Goal: Task Accomplishment & Management: Complete application form

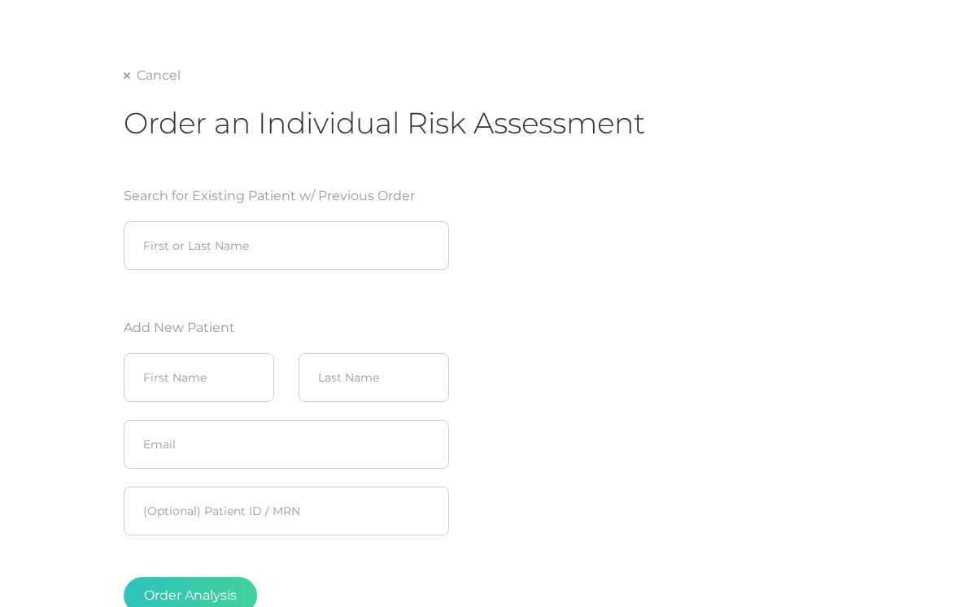
scroll to position [83, 0]
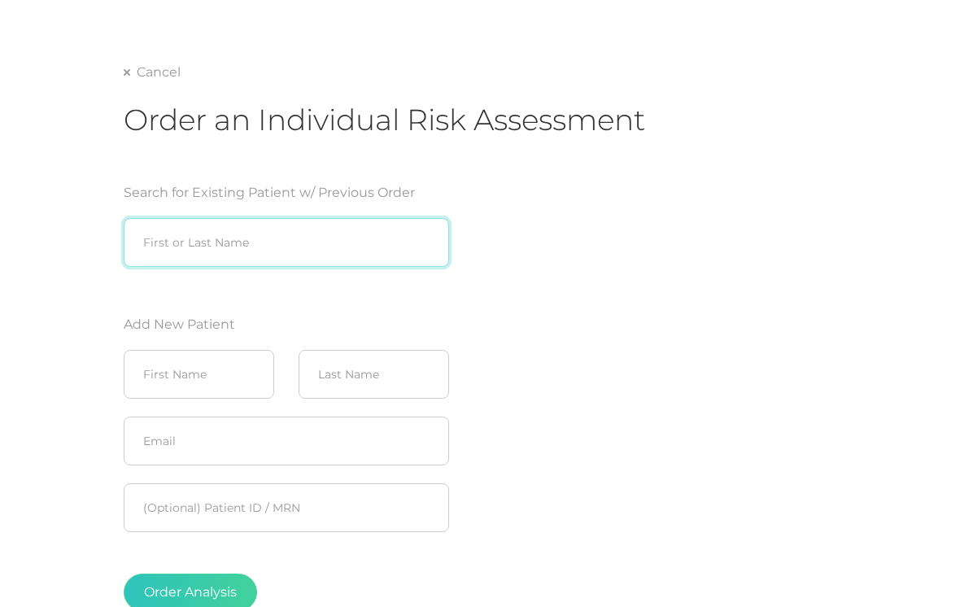
click at [318, 242] on input "search" at bounding box center [286, 242] width 325 height 49
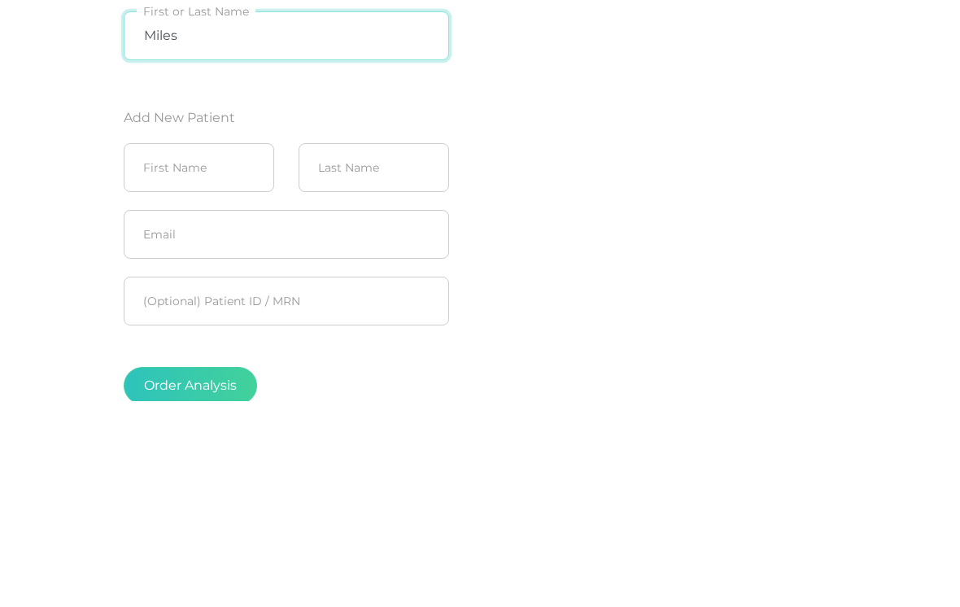
type input "Miles"
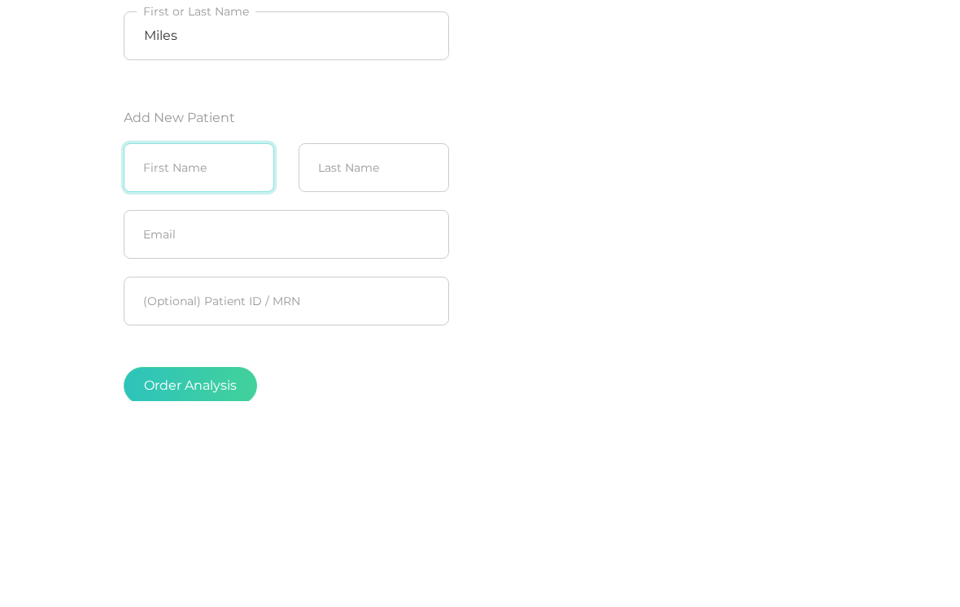
click at [209, 350] on input "text" at bounding box center [199, 374] width 150 height 49
type input "William “Miles”"
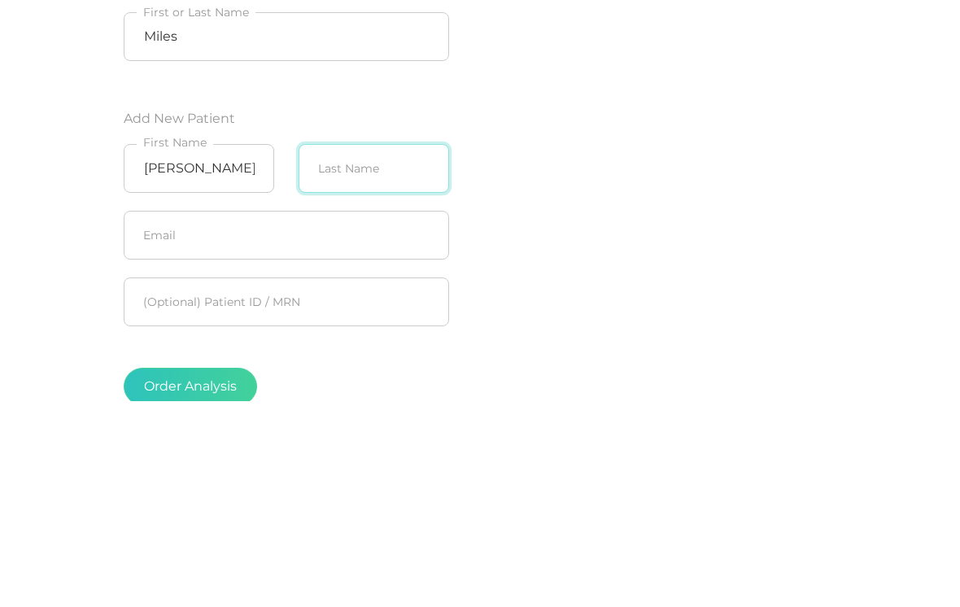
click at [355, 350] on input "text" at bounding box center [373, 374] width 150 height 49
type input "Melvin"
click at [601, 197] on div "Search for Existing Patient w/ Previous Order Miles First or Last Name Add New …" at bounding box center [384, 403] width 521 height 480
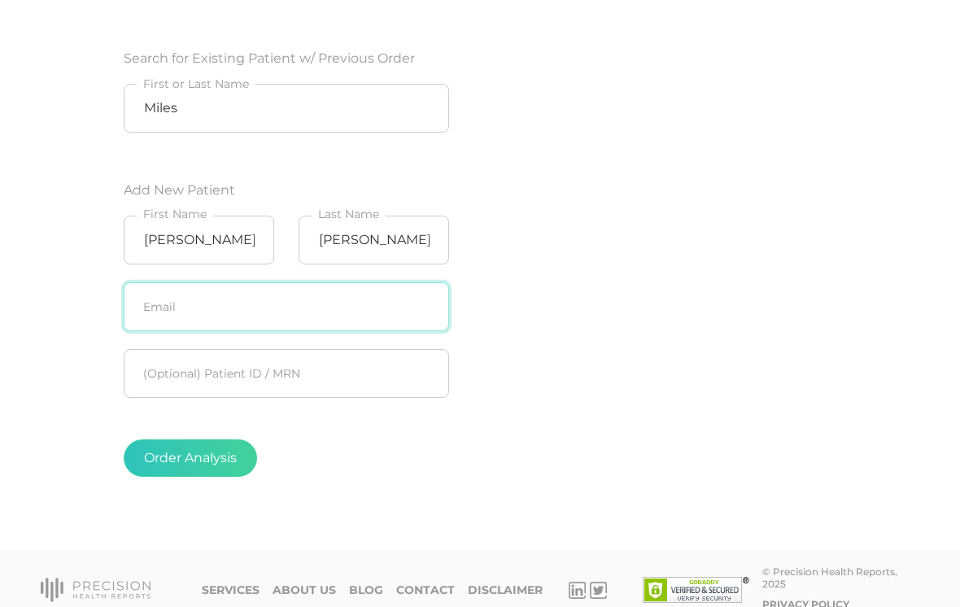
click at [354, 311] on input "text" at bounding box center [286, 306] width 325 height 49
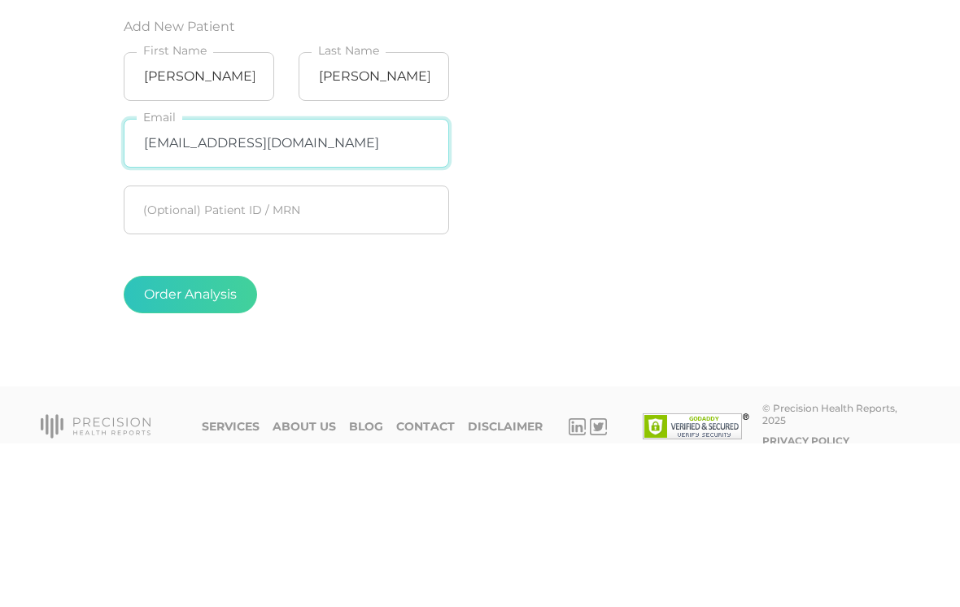
type input "[EMAIL_ADDRESS][DOMAIN_NAME]"
click at [634, 176] on div "Search for Existing Patient w/ Previous Order Miles First or Last Name Add New …" at bounding box center [384, 269] width 521 height 480
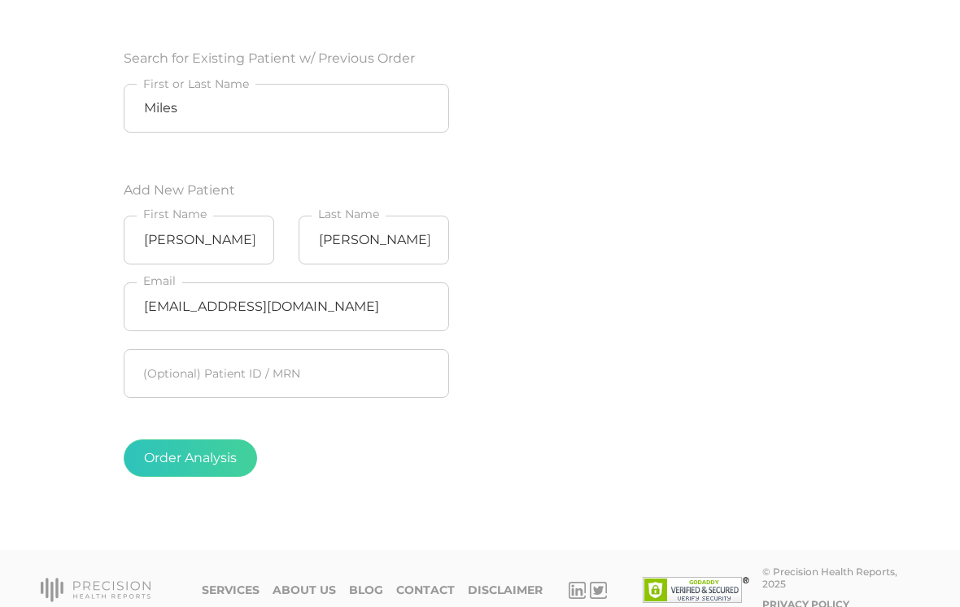
click at [211, 455] on button "Order Analysis" at bounding box center [190, 457] width 133 height 37
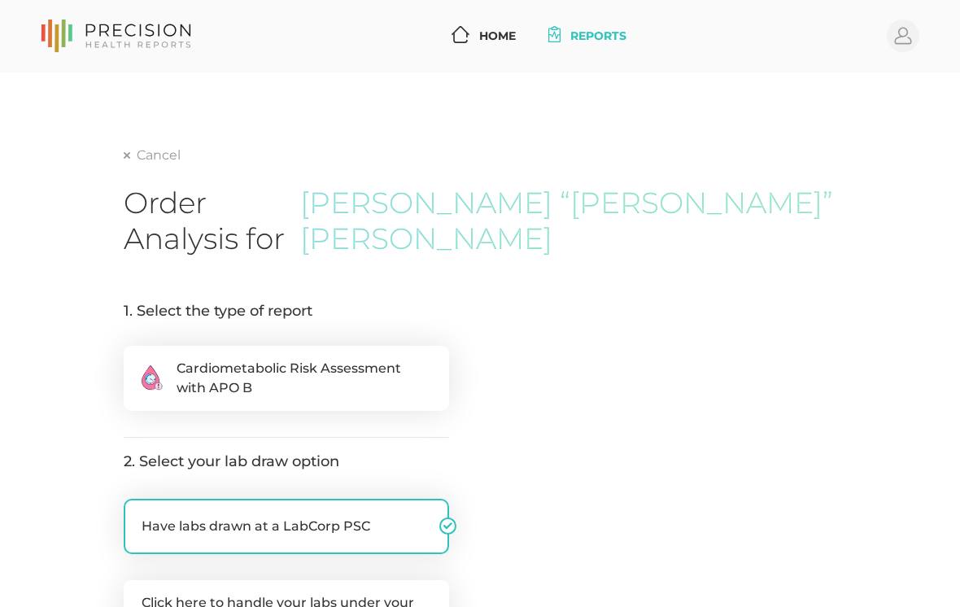
click at [338, 359] on span "Cardiometabolic Risk Assessment with APO B" at bounding box center [303, 378] width 255 height 39
click at [137, 346] on input ".cls-2{fill:#fa759e}.cls-4{fill:#ffd7e5}.cls-8{fill:#3a2c60} Cardiometabolic Ri…" at bounding box center [130, 354] width 13 height 16
radio input "true"
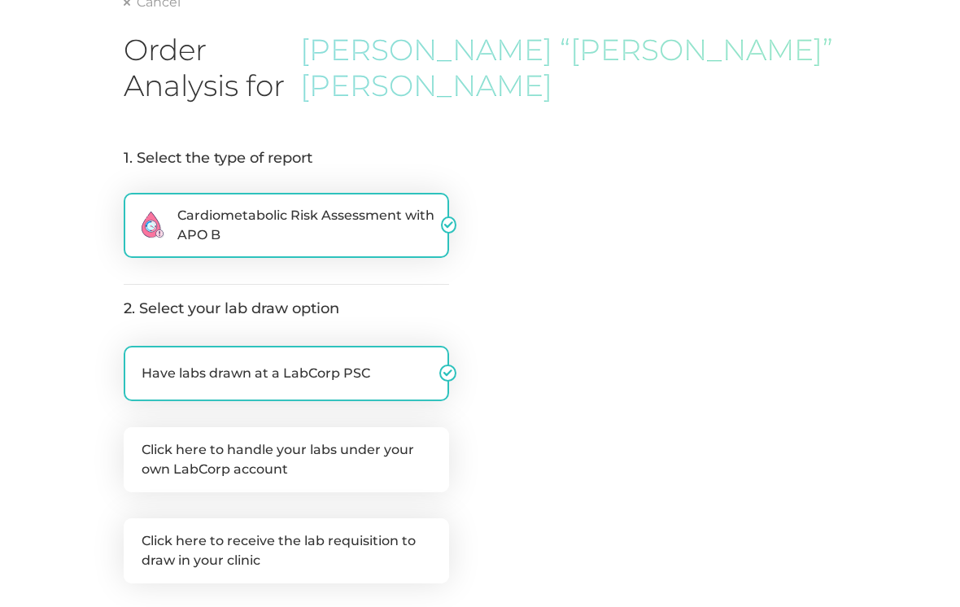
scroll to position [169, 0]
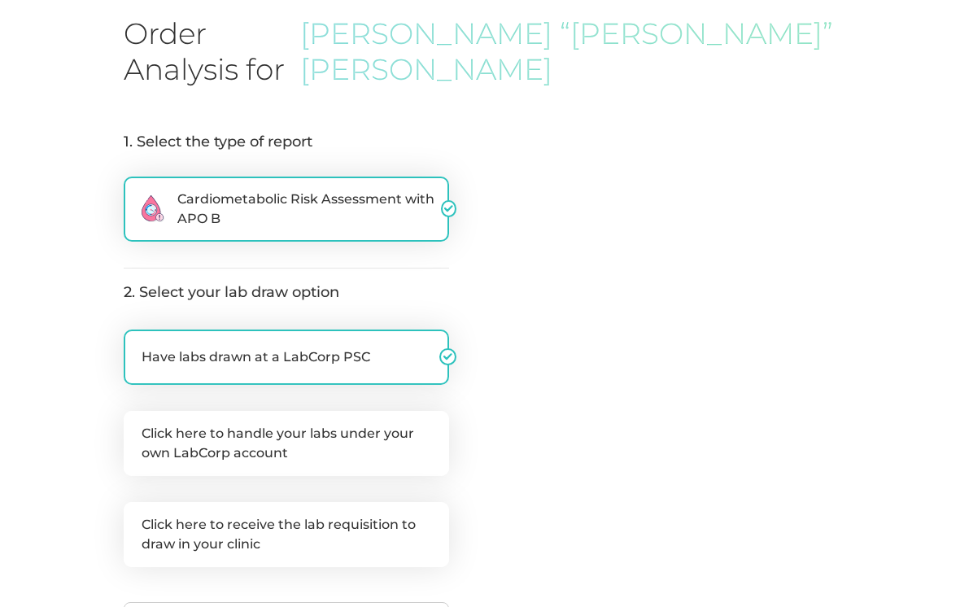
click at [355, 411] on label "Click here to handle your labs under your own LabCorp account" at bounding box center [286, 443] width 325 height 65
click at [137, 411] on input "Click here to handle your labs under your own LabCorp account" at bounding box center [130, 419] width 13 height 16
checkbox input "true"
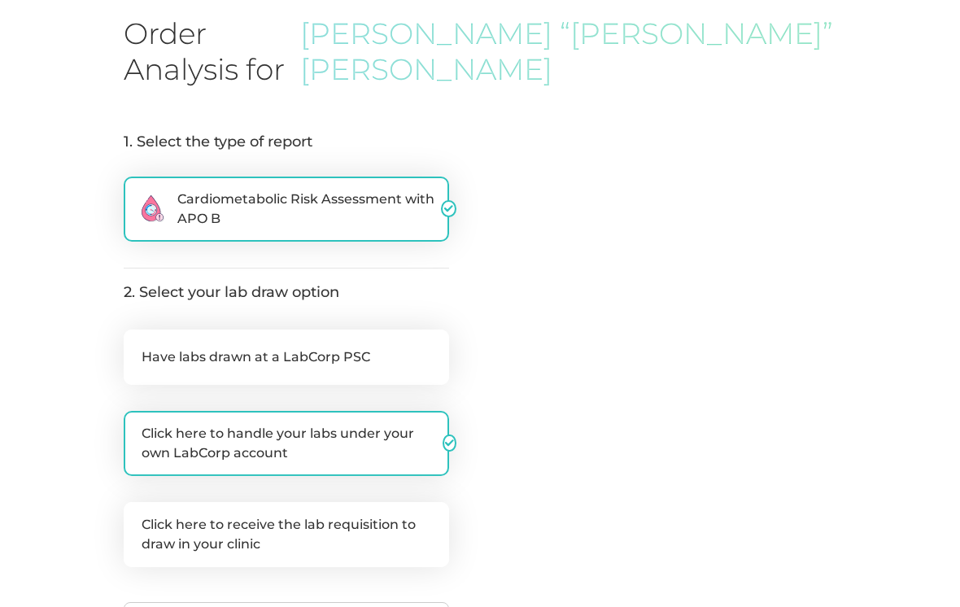
checkbox input "false"
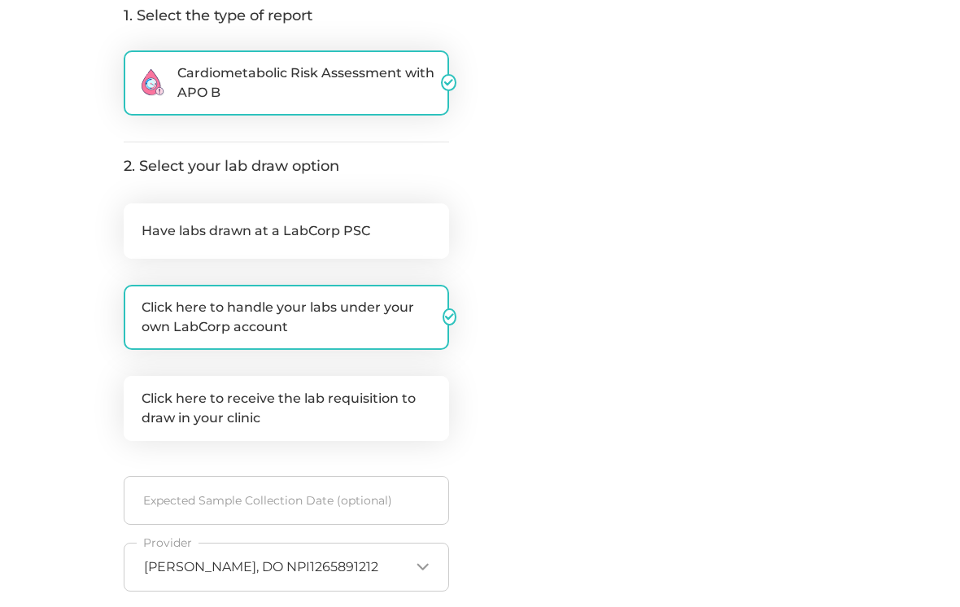
scroll to position [307, 0]
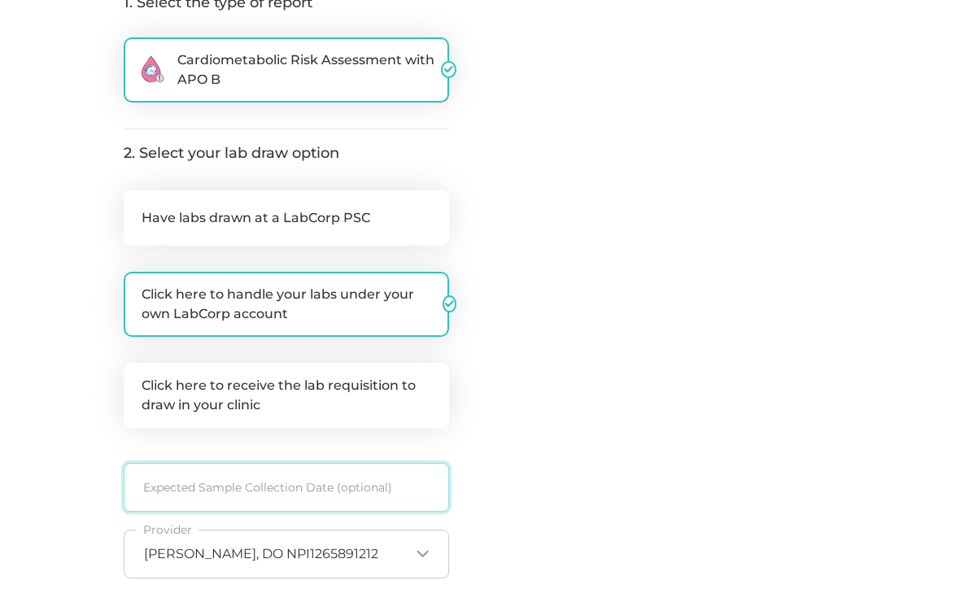
click at [344, 464] on input at bounding box center [286, 488] width 325 height 49
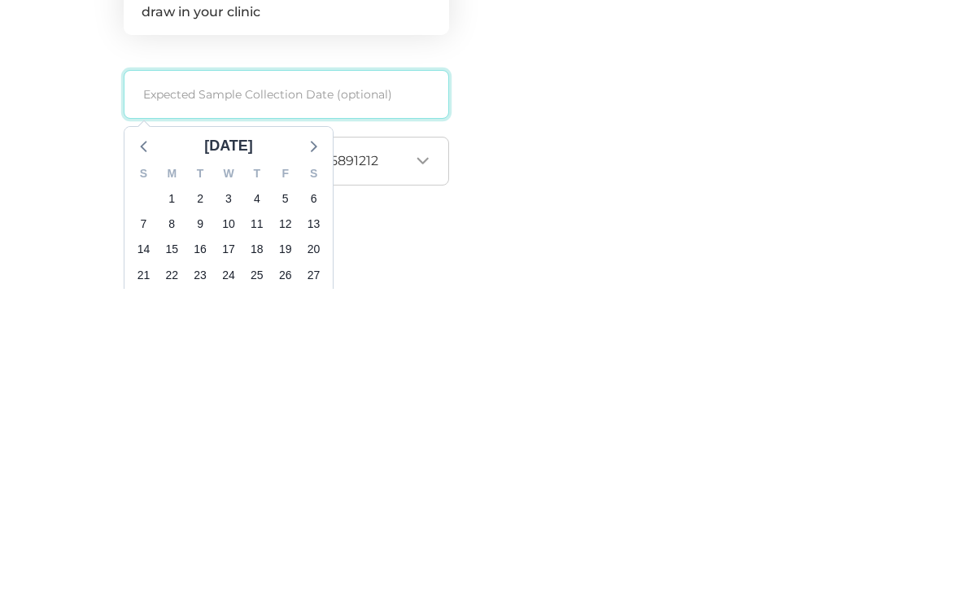
scroll to position [383, 0]
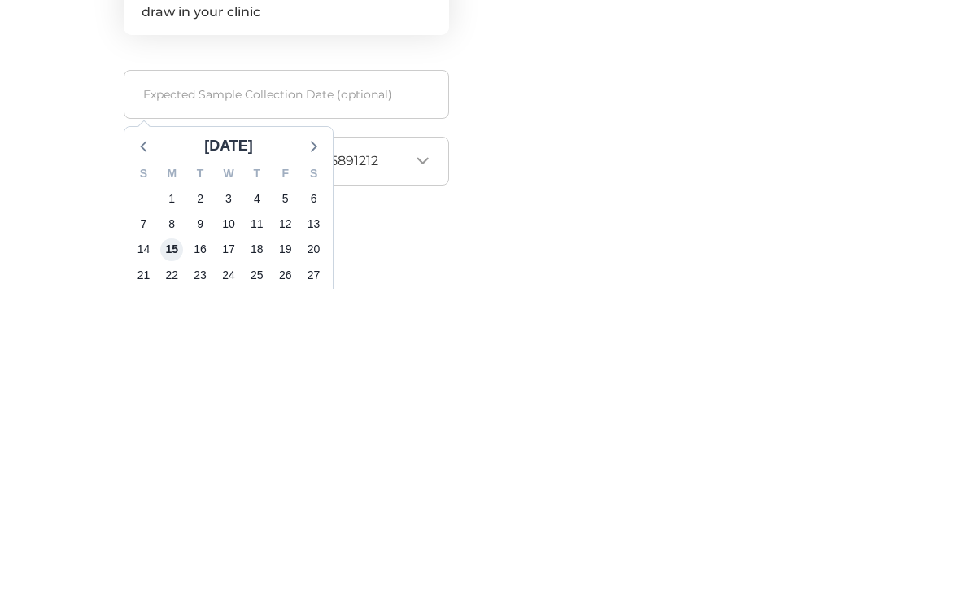
click at [176, 556] on span "15" at bounding box center [171, 567] width 23 height 23
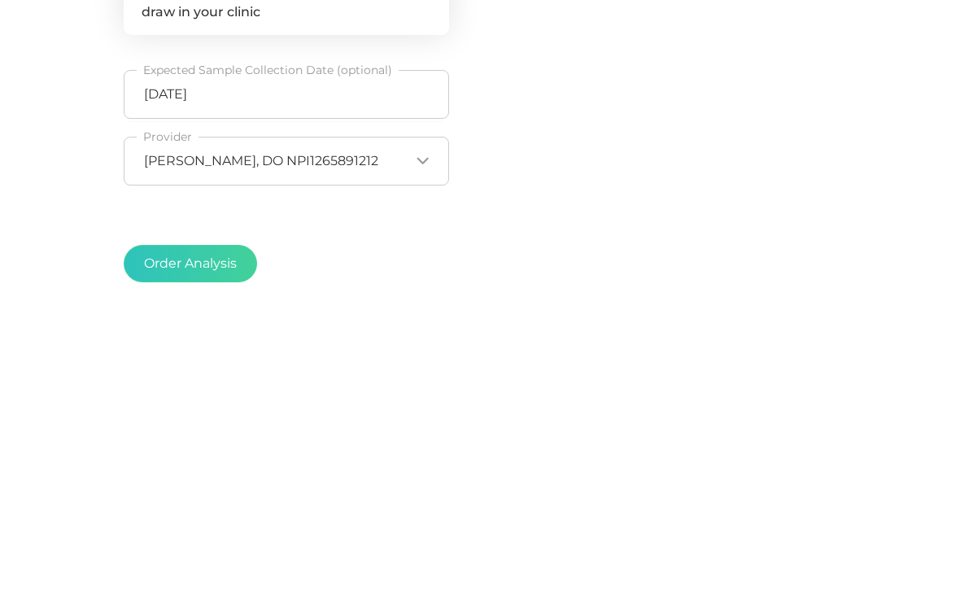
scroll to position [468, 0]
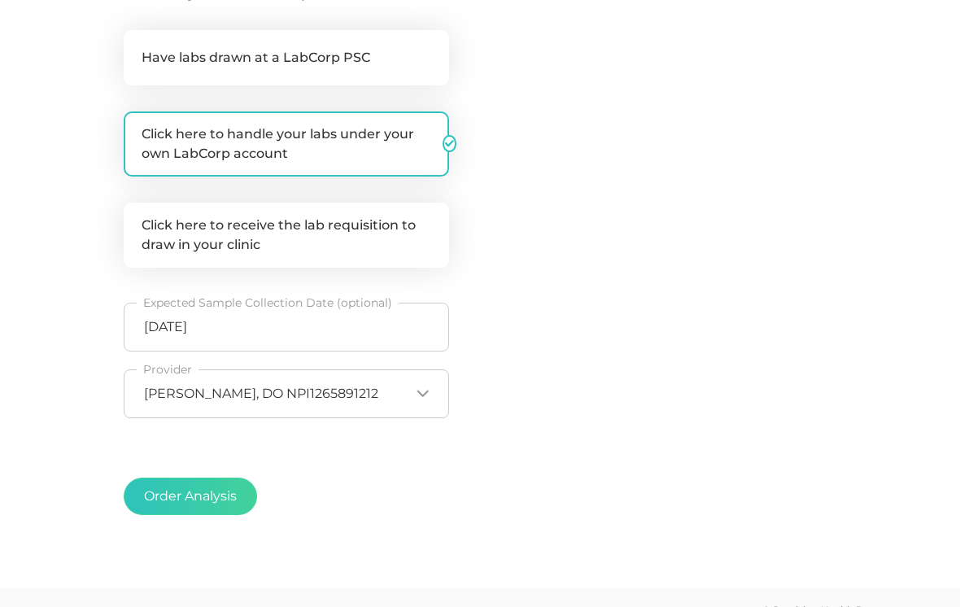
click at [224, 477] on button "Order Analysis" at bounding box center [190, 495] width 133 height 37
radio input "false"
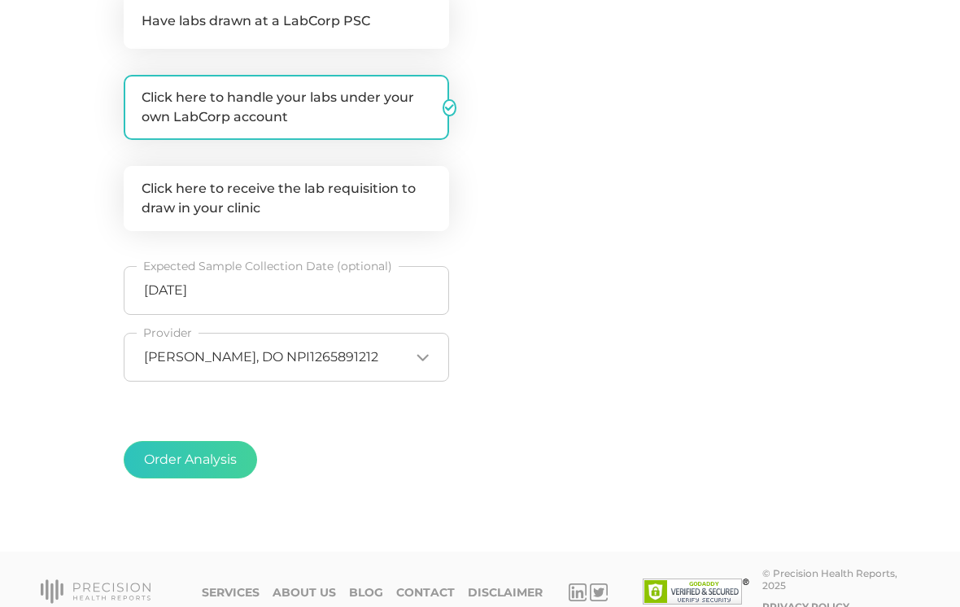
scroll to position [399, 0]
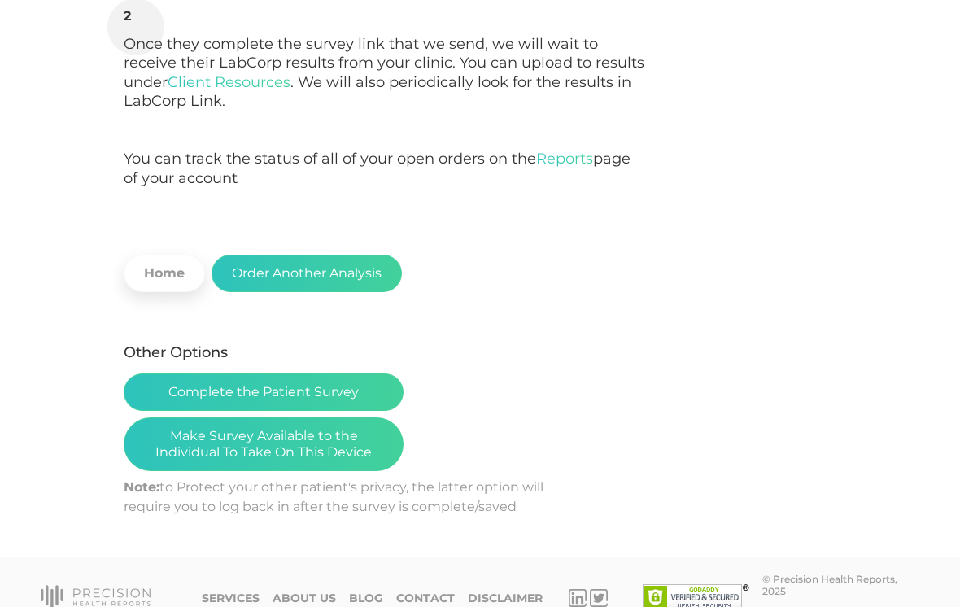
click at [287, 441] on button "Make Survey Available to the Individual To Take On This Device" at bounding box center [264, 444] width 280 height 54
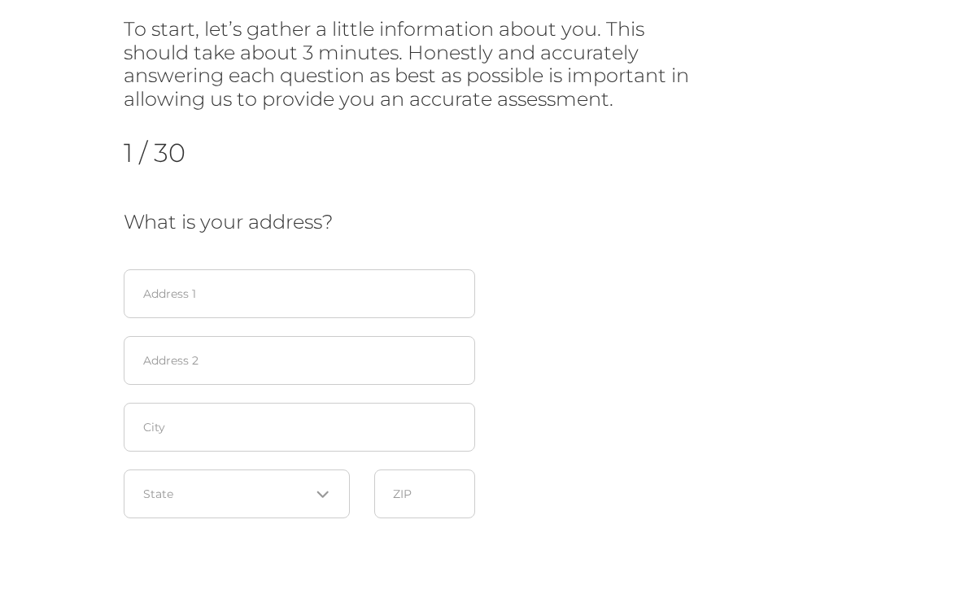
scroll to position [199, 0]
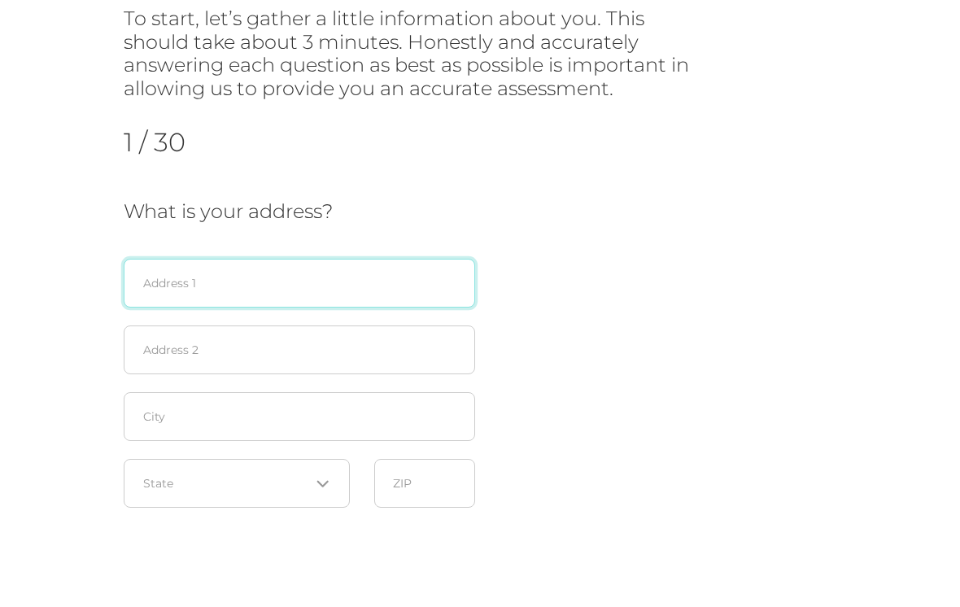
click at [302, 278] on input "text" at bounding box center [299, 283] width 351 height 49
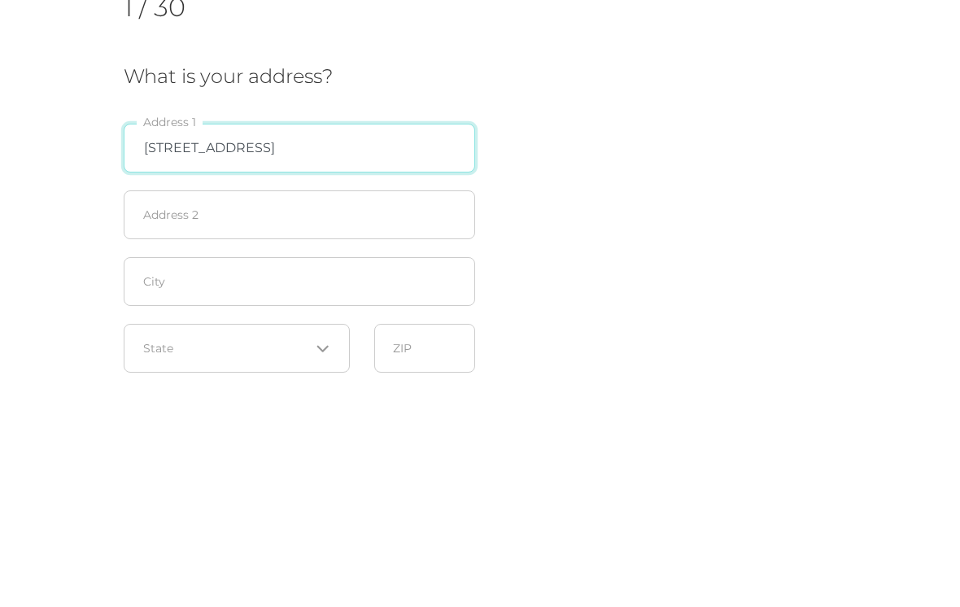
type input "[STREET_ADDRESS]"
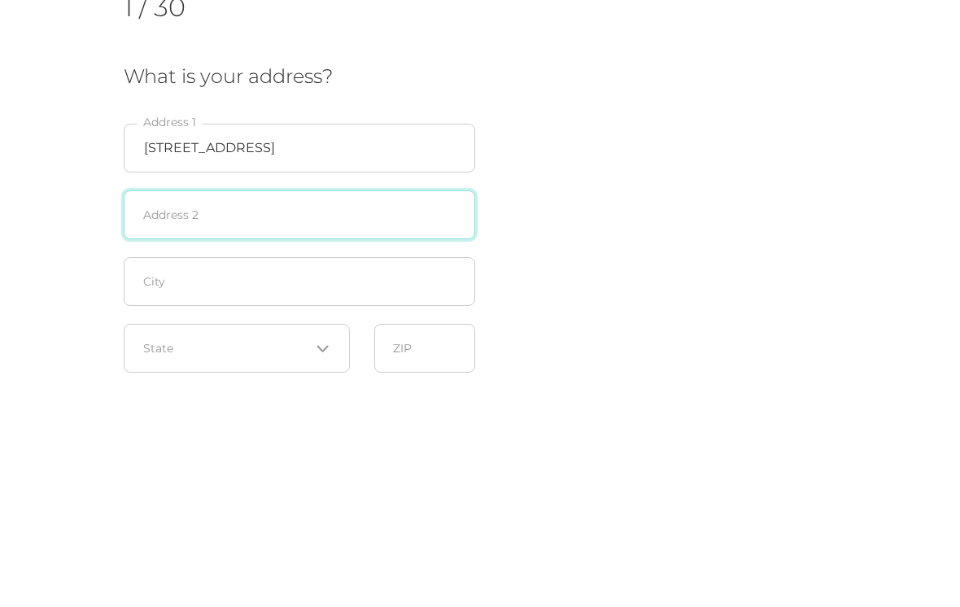
click at [345, 326] on input "text" at bounding box center [299, 350] width 351 height 49
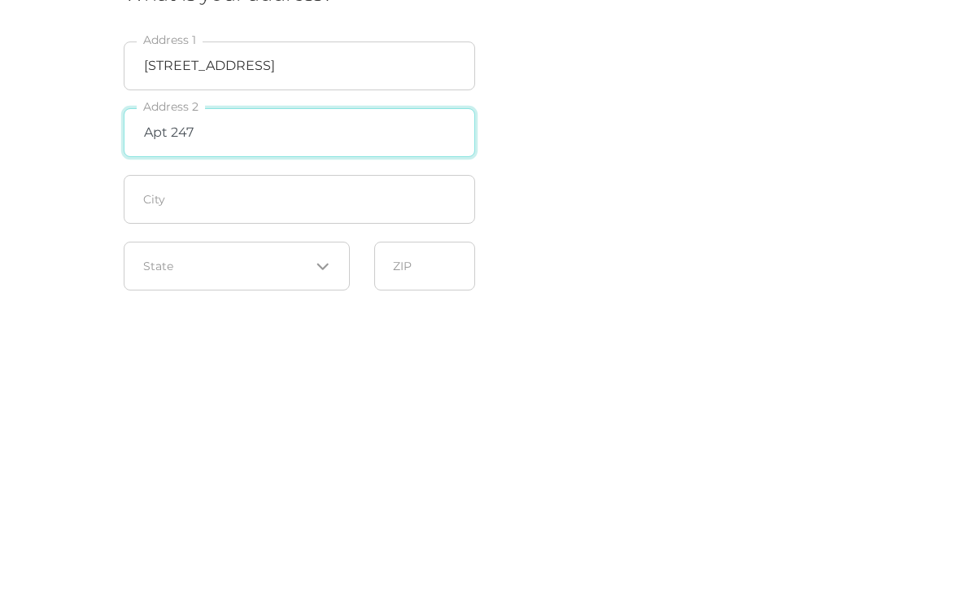
type input "Apt 247"
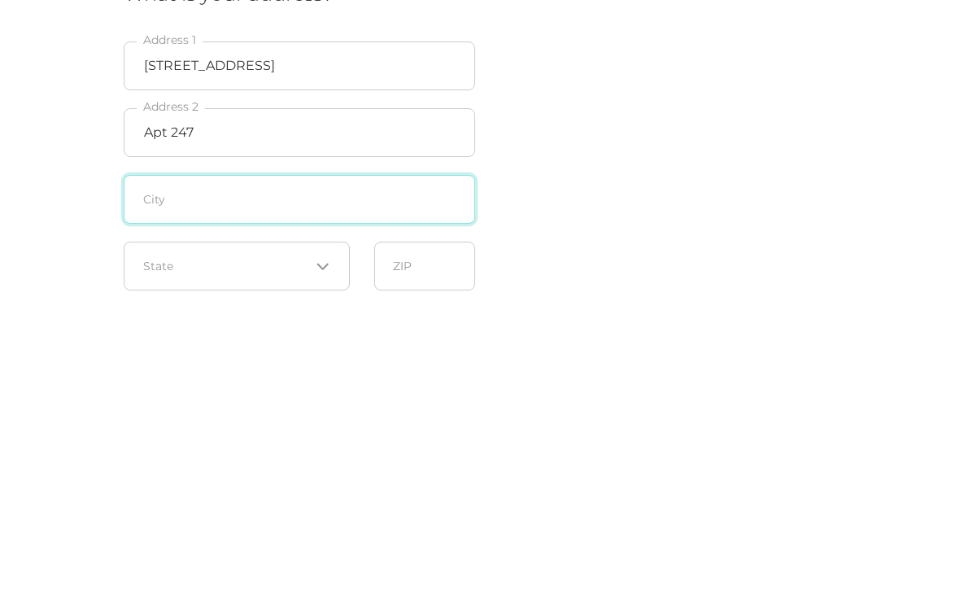
click at [332, 393] on input "text" at bounding box center [299, 417] width 351 height 49
type input "Tulsa"
click at [333, 460] on div "Loading..." at bounding box center [237, 484] width 226 height 49
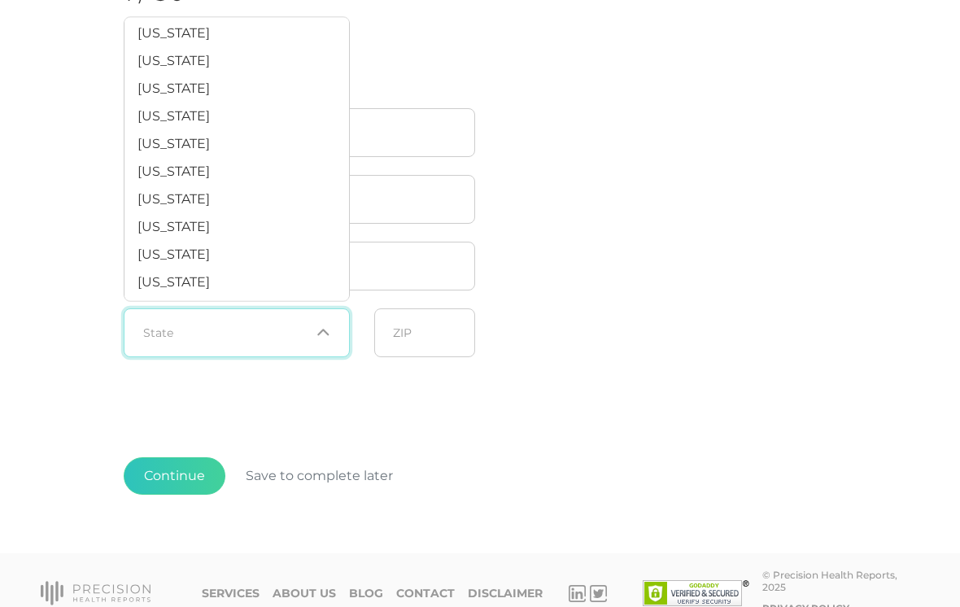
scroll to position [990, 0]
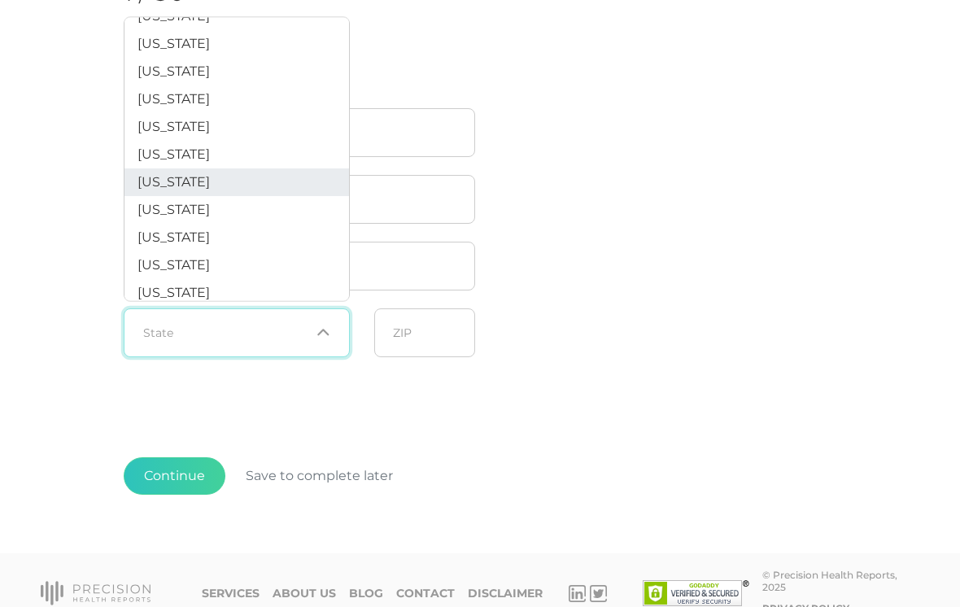
click at [212, 197] on li "[US_STATE]" at bounding box center [236, 183] width 224 height 28
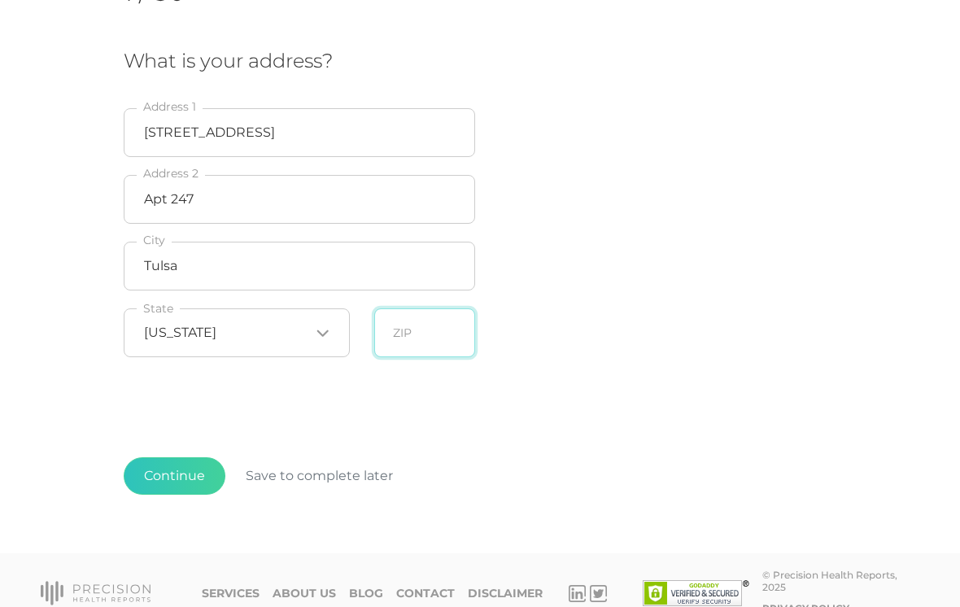
click at [440, 328] on input "text" at bounding box center [424, 332] width 101 height 49
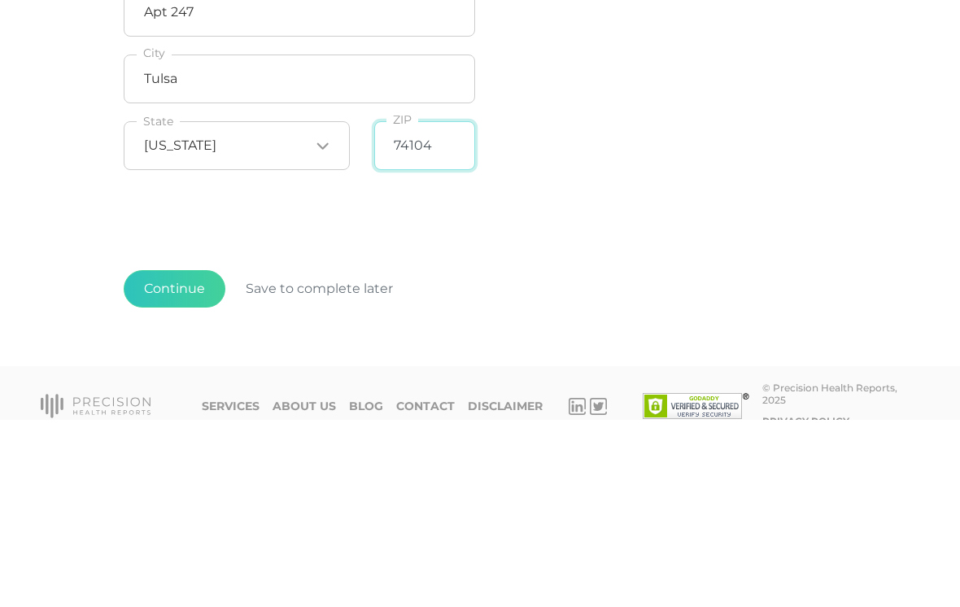
type input "74104"
click at [538, 215] on div "Initial Cardiometabolic Risk Assessment Survey To start, let’s gather a little …" at bounding box center [480, 170] width 712 height 750
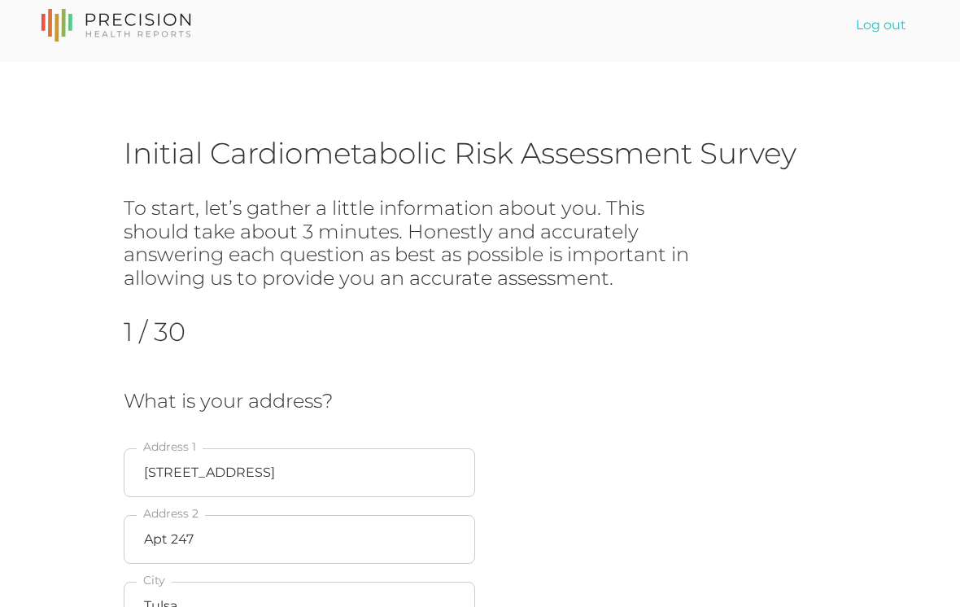
scroll to position [0, 0]
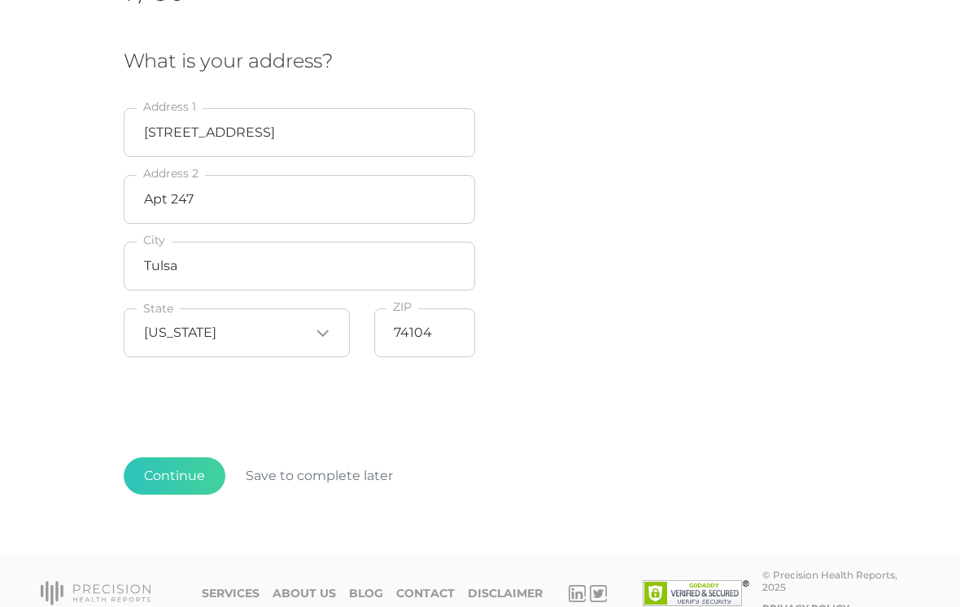
click at [178, 477] on button "Continue" at bounding box center [175, 475] width 102 height 37
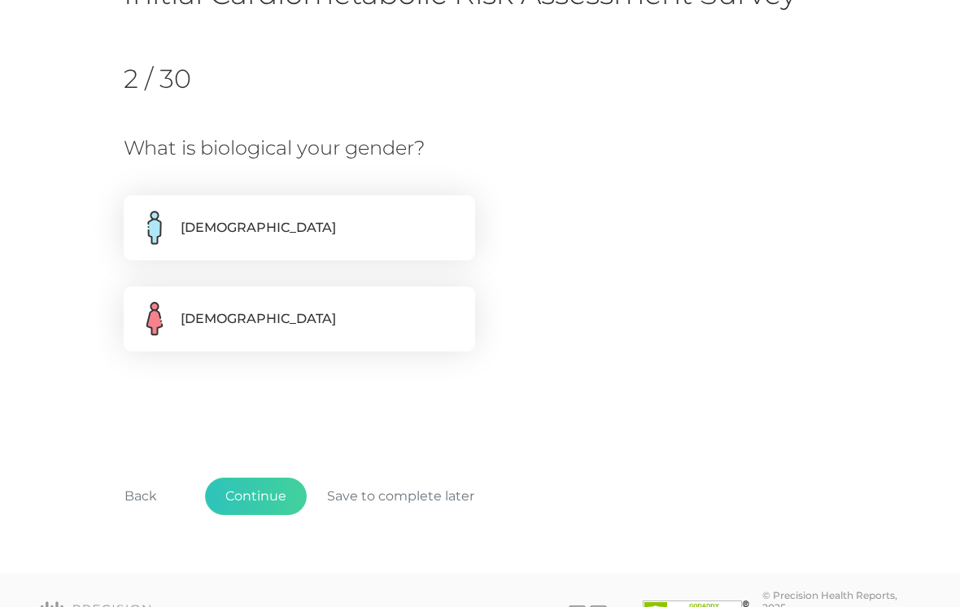
click at [342, 206] on label "[DEMOGRAPHIC_DATA]" at bounding box center [299, 227] width 351 height 65
click at [137, 206] on input "[DEMOGRAPHIC_DATA]" at bounding box center [130, 203] width 13 height 16
radio input "true"
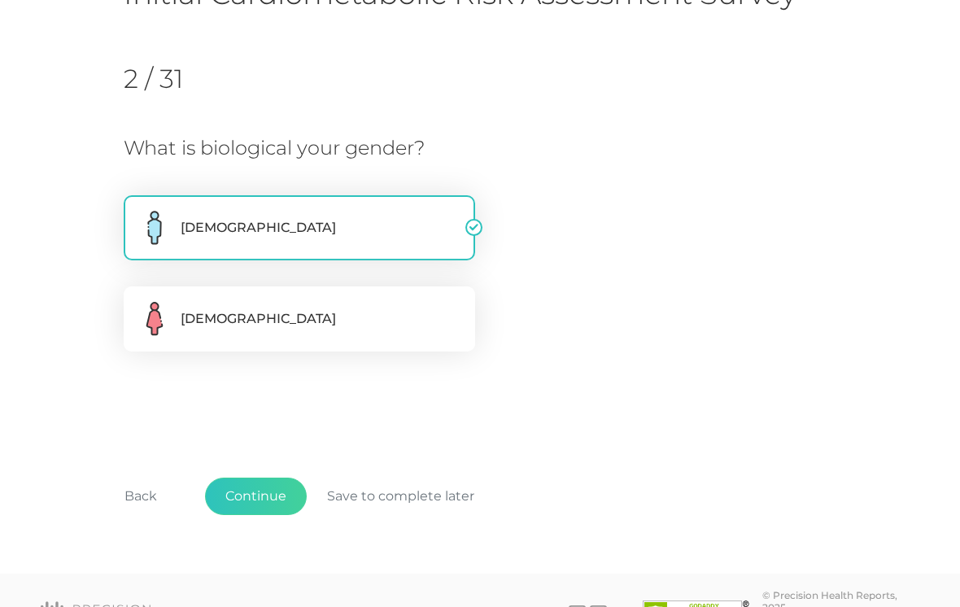
click at [264, 488] on button "Continue" at bounding box center [256, 495] width 102 height 37
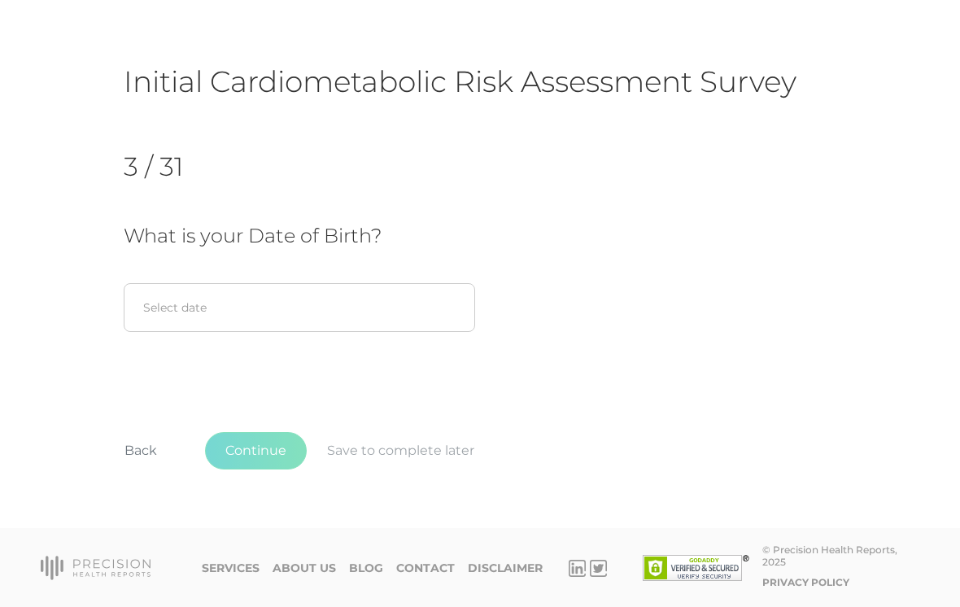
scroll to position [57, 0]
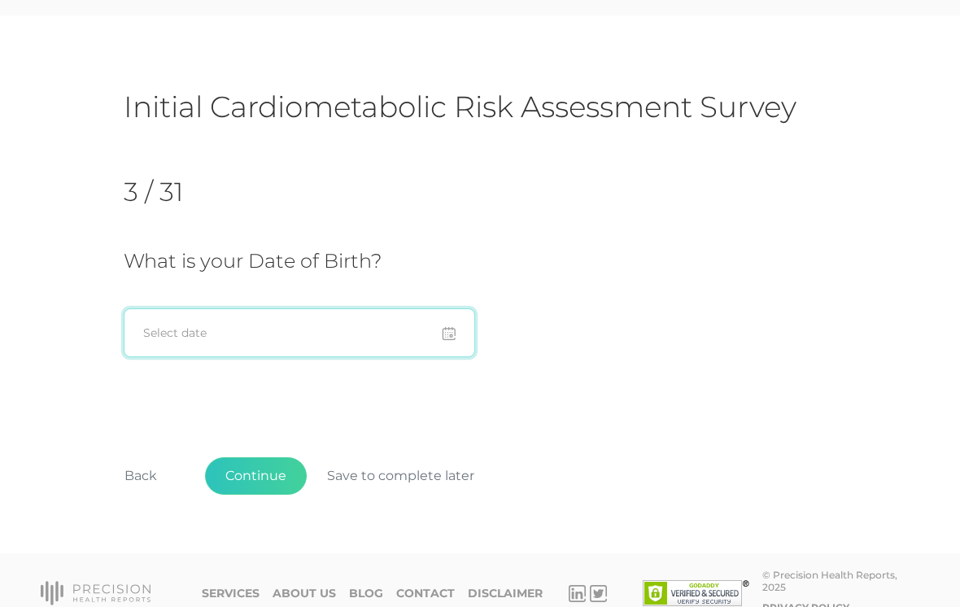
click at [316, 323] on input at bounding box center [299, 332] width 351 height 49
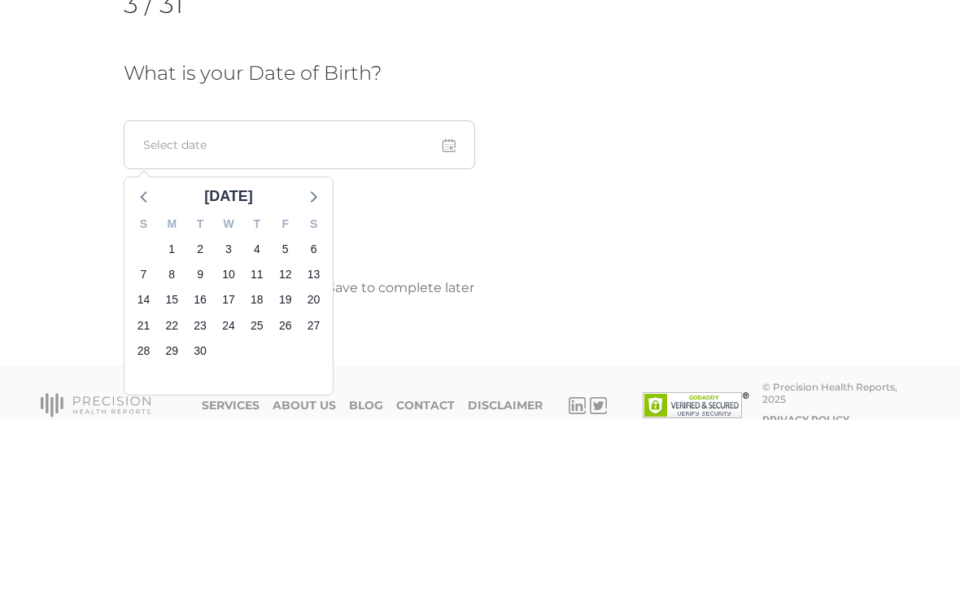
click at [229, 373] on div "[DATE]" at bounding box center [229, 384] width 62 height 22
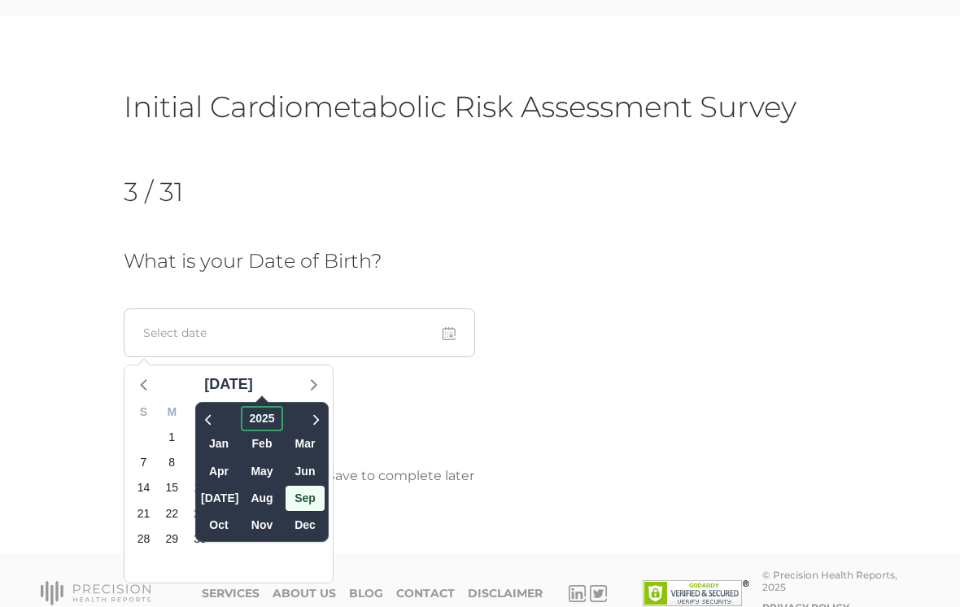
click at [242, 417] on span "2025" at bounding box center [262, 418] width 41 height 25
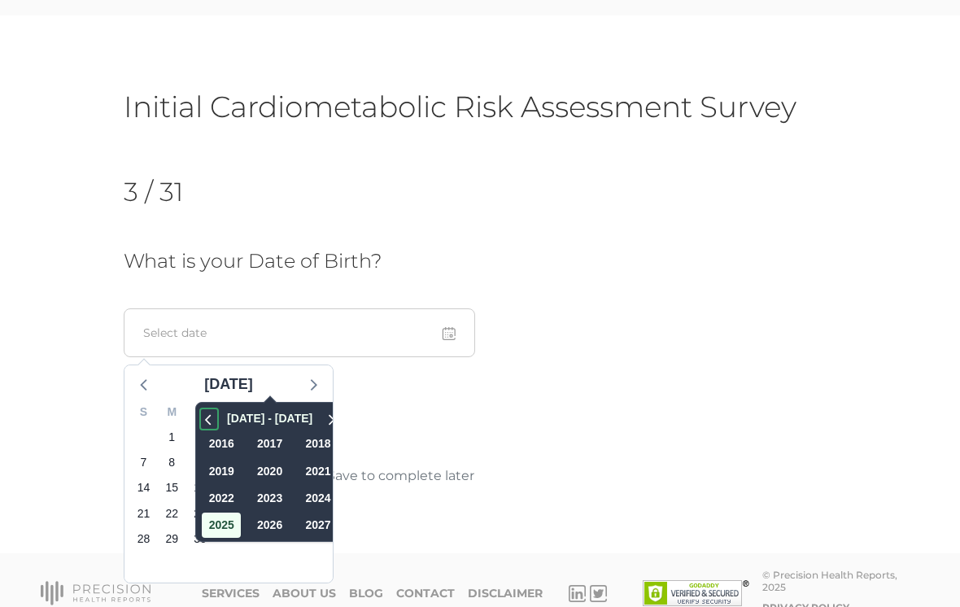
click at [201, 416] on icon at bounding box center [209, 418] width 16 height 20
click at [201, 418] on icon at bounding box center [209, 418] width 16 height 20
click at [201, 417] on icon at bounding box center [209, 418] width 16 height 20
click at [298, 524] on span "1991" at bounding box center [317, 524] width 39 height 25
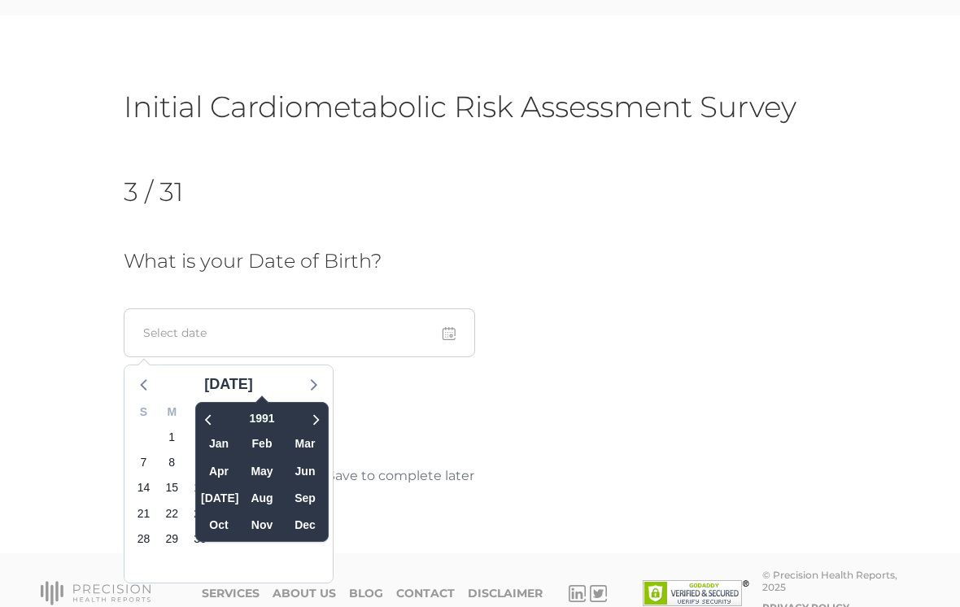
click at [199, 441] on span "Jan" at bounding box center [218, 443] width 39 height 25
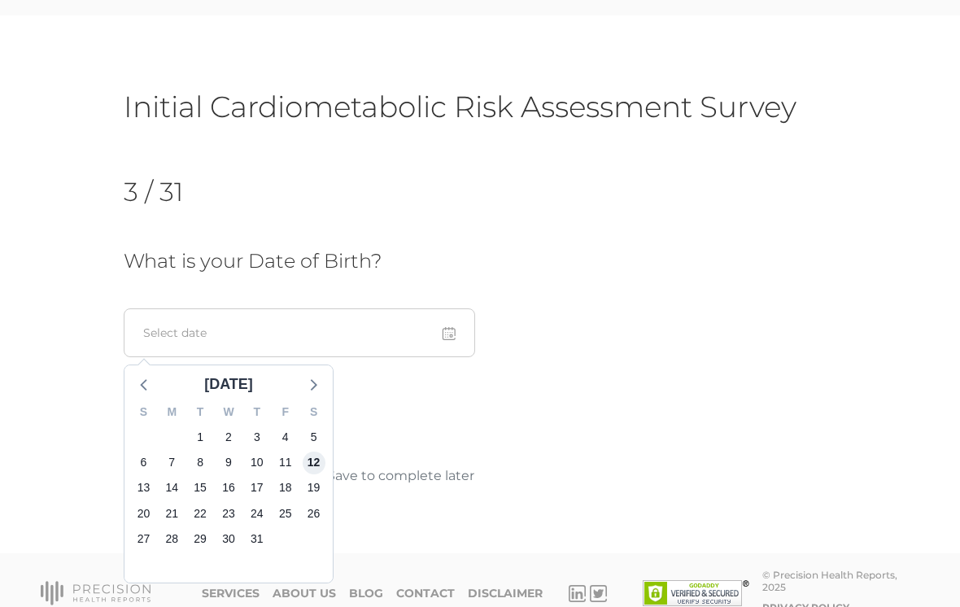
click at [322, 464] on span "12" at bounding box center [314, 462] width 23 height 23
type input "[DATE]"
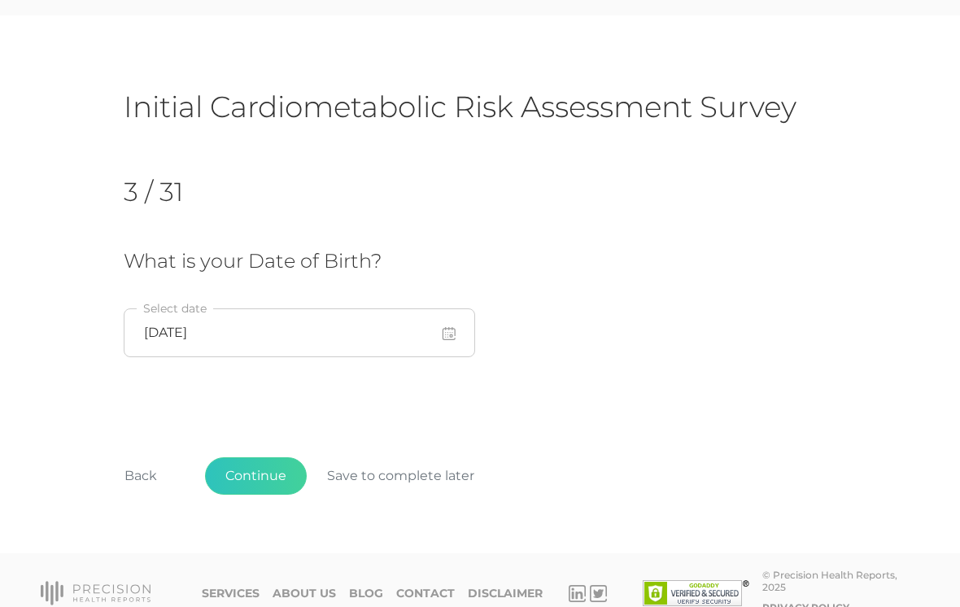
click at [259, 473] on button "Continue" at bounding box center [256, 475] width 102 height 37
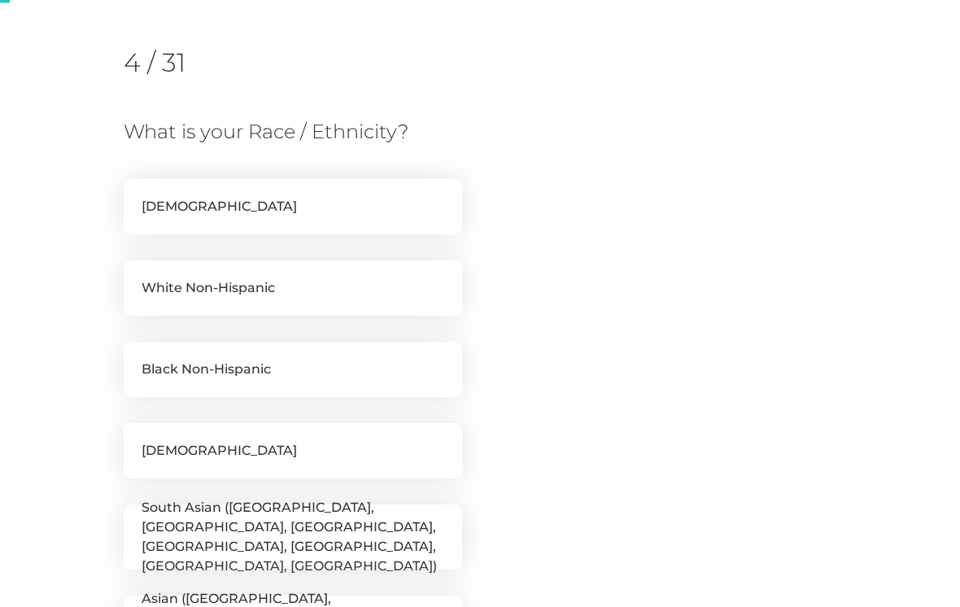
scroll to position [207, 0]
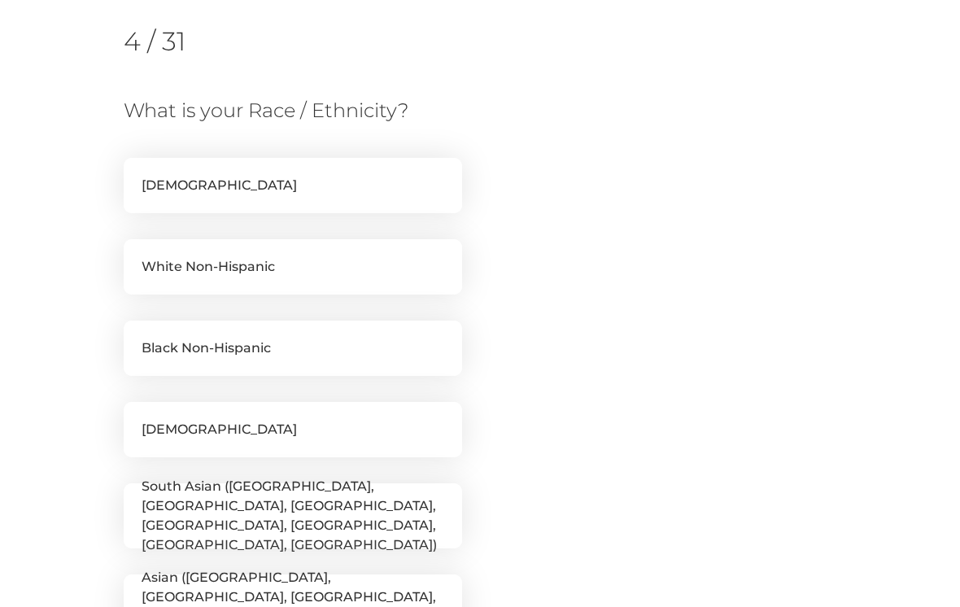
click at [260, 265] on label "White Non-Hispanic" at bounding box center [293, 266] width 338 height 55
click at [137, 255] on input "White Non-Hispanic" at bounding box center [130, 247] width 13 height 16
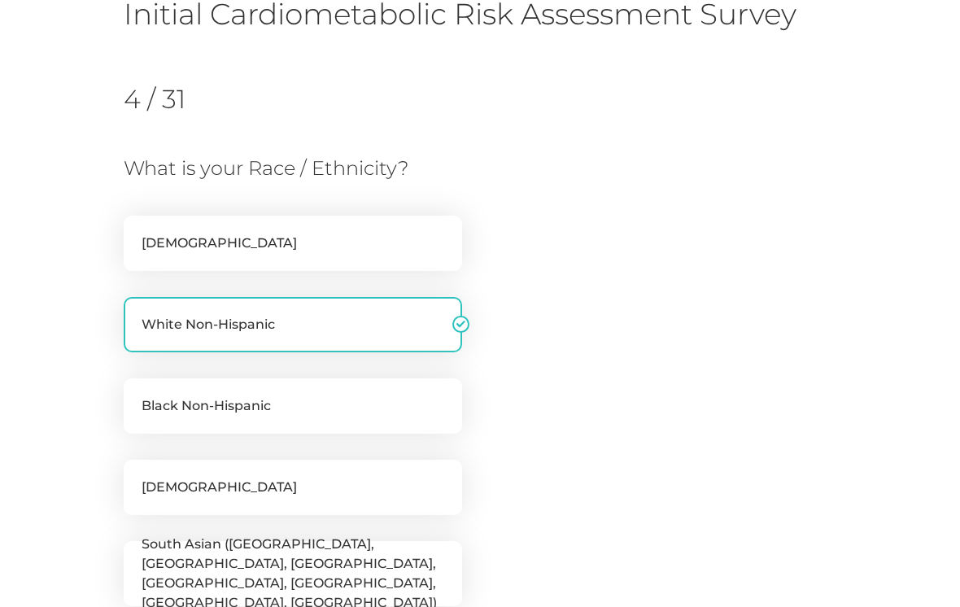
scroll to position [149, 0]
click at [304, 317] on label "White Non-Hispanic" at bounding box center [293, 325] width 338 height 55
click at [137, 314] on input "White Non-Hispanic" at bounding box center [130, 306] width 13 height 16
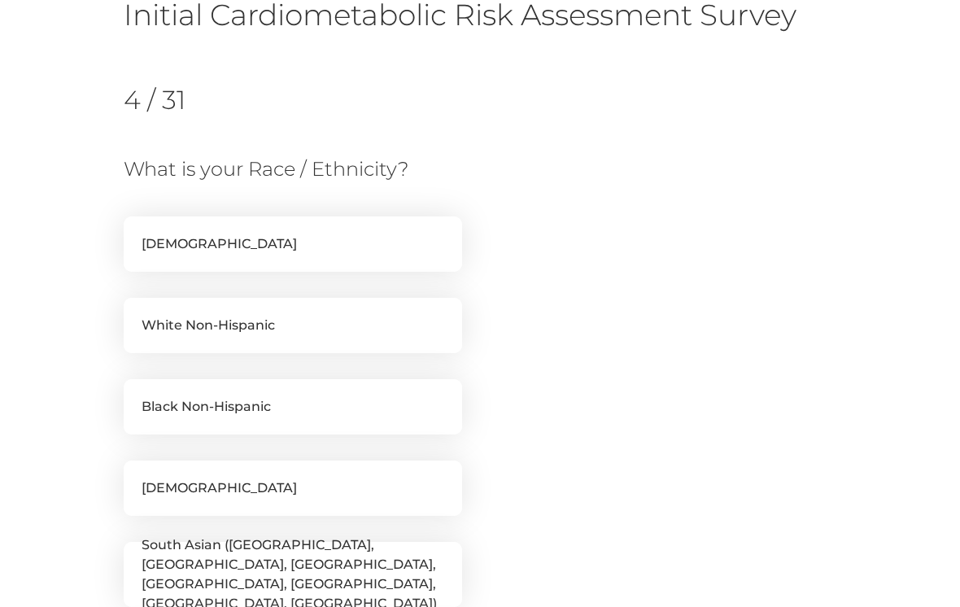
click at [340, 321] on label "White Non-Hispanic" at bounding box center [293, 325] width 338 height 55
click at [137, 314] on input "White Non-Hispanic" at bounding box center [130, 306] width 13 height 16
checkbox input "true"
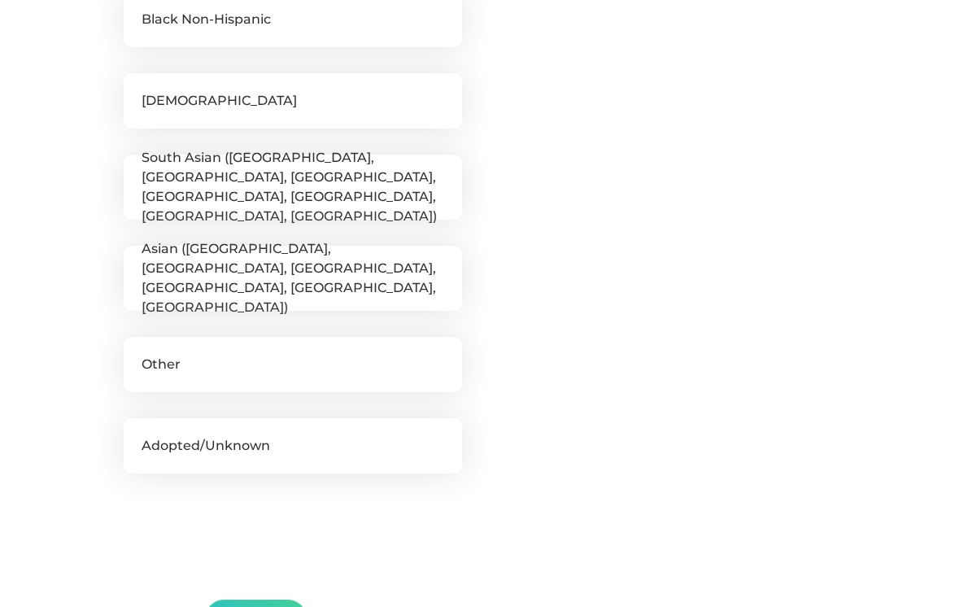
scroll to position [678, 0]
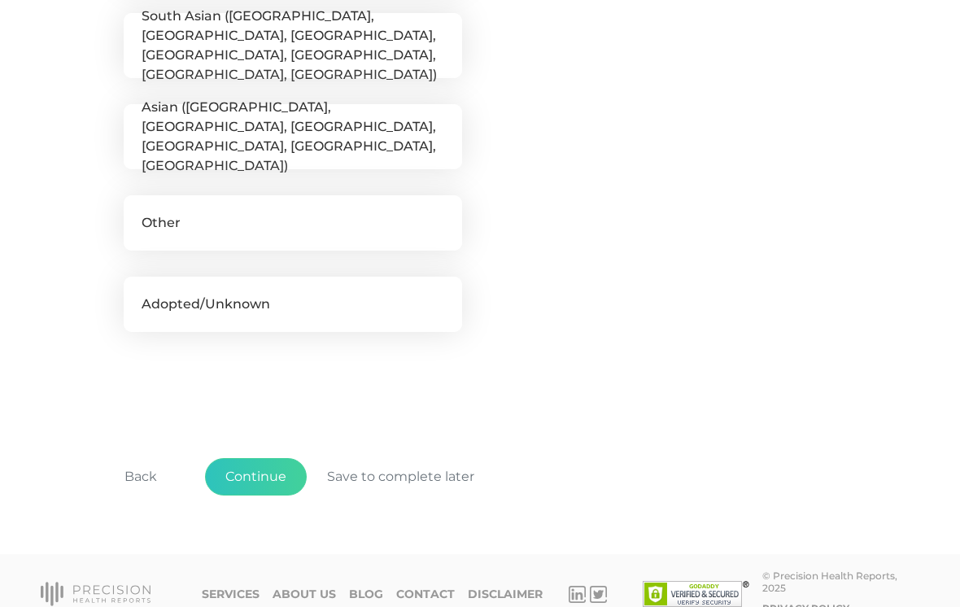
click at [255, 469] on button "Continue" at bounding box center [256, 476] width 102 height 37
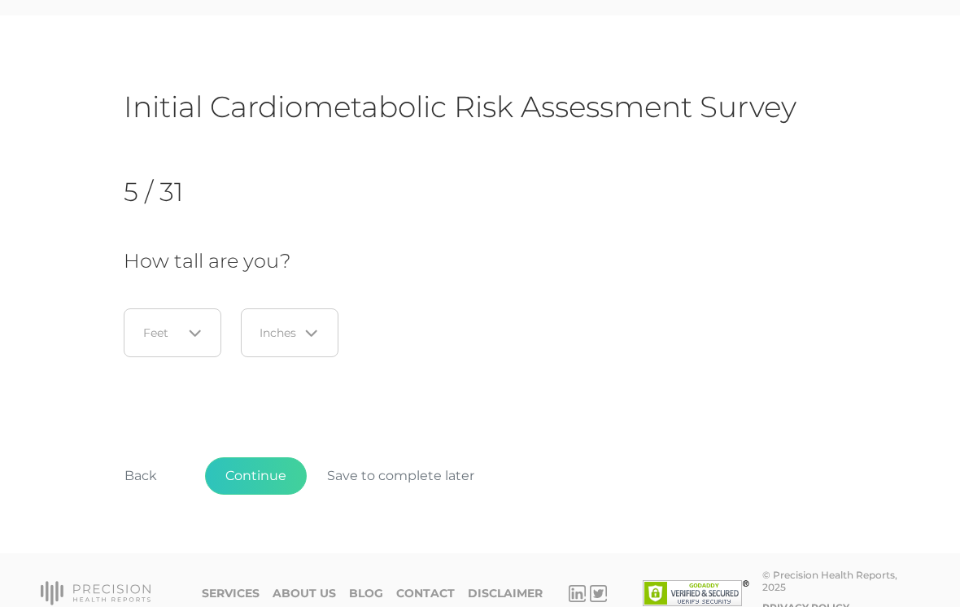
click at [190, 337] on icon "Search for option" at bounding box center [195, 333] width 13 height 13
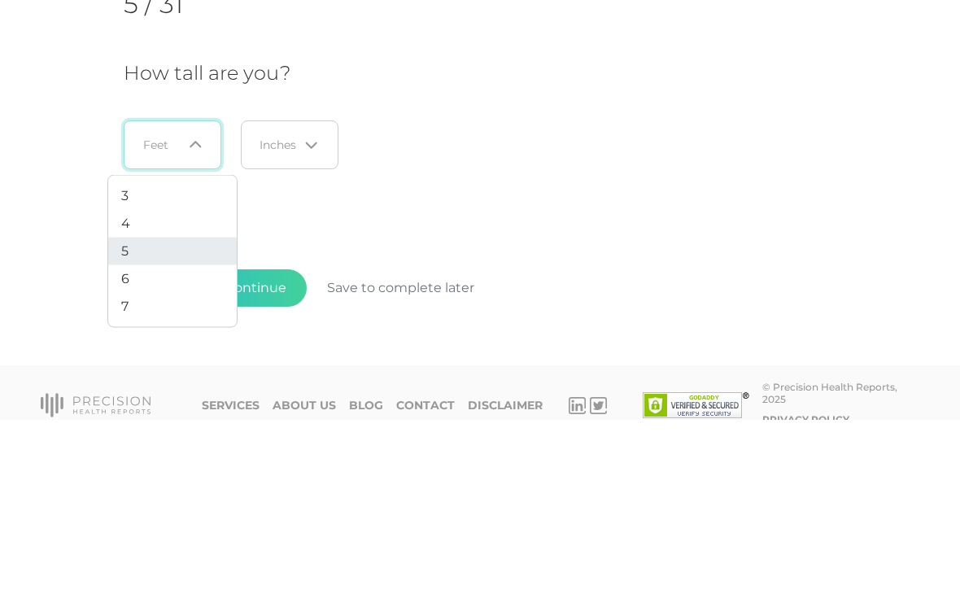
click at [158, 425] on li "5" at bounding box center [172, 439] width 129 height 28
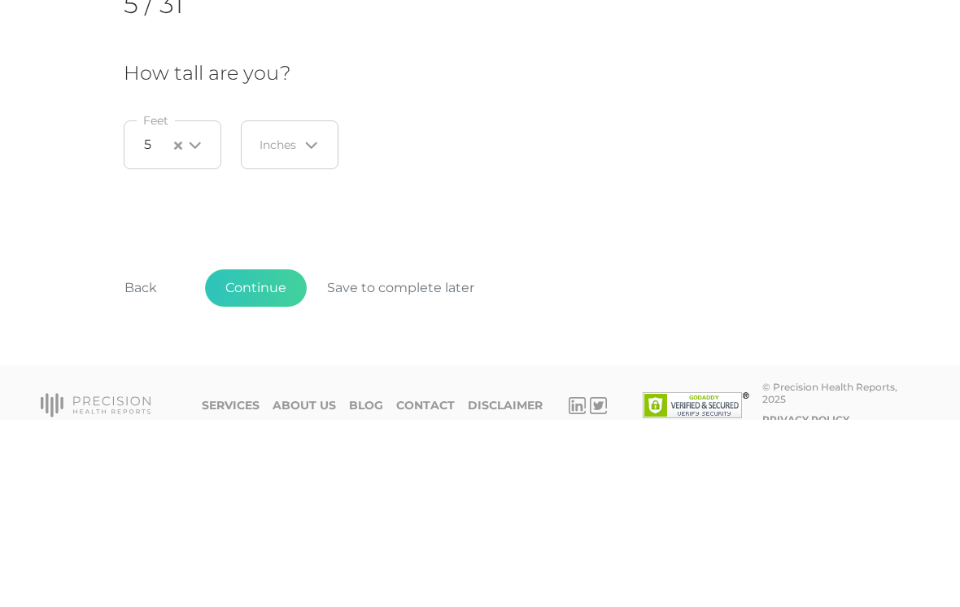
click at [306, 327] on icon "Search for option" at bounding box center [311, 333] width 13 height 13
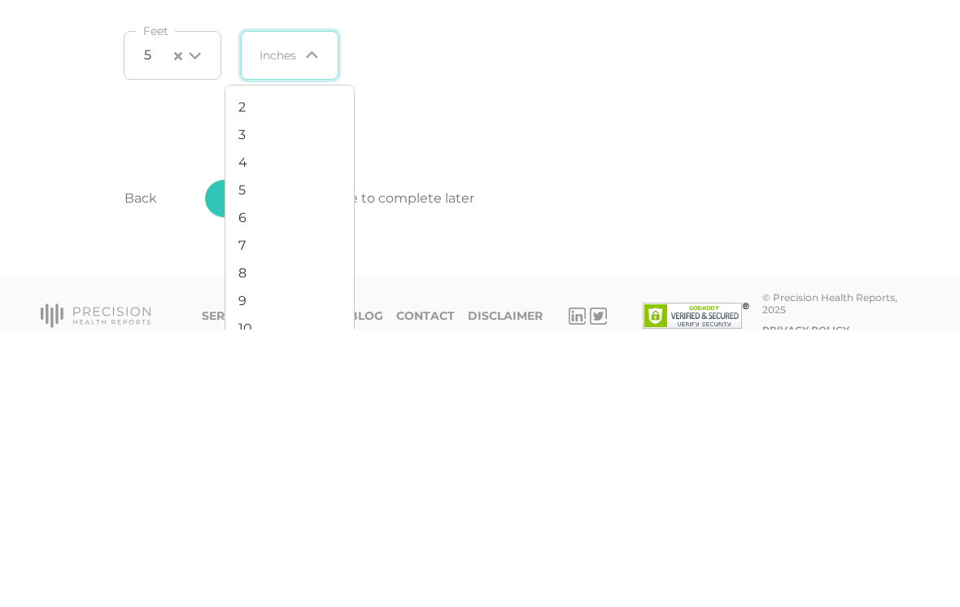
scroll to position [82, 0]
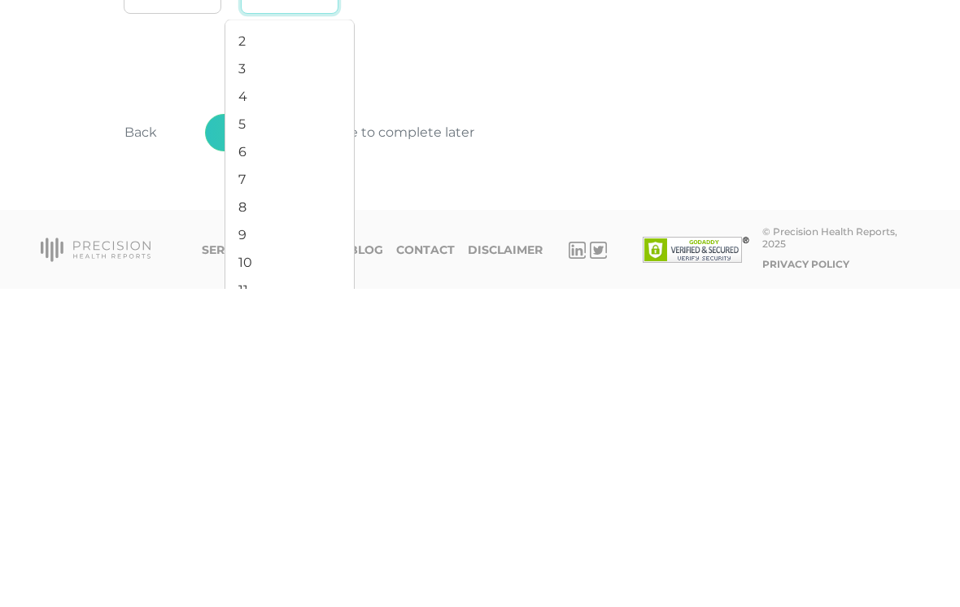
click at [284, 512] on li "8" at bounding box center [289, 526] width 129 height 28
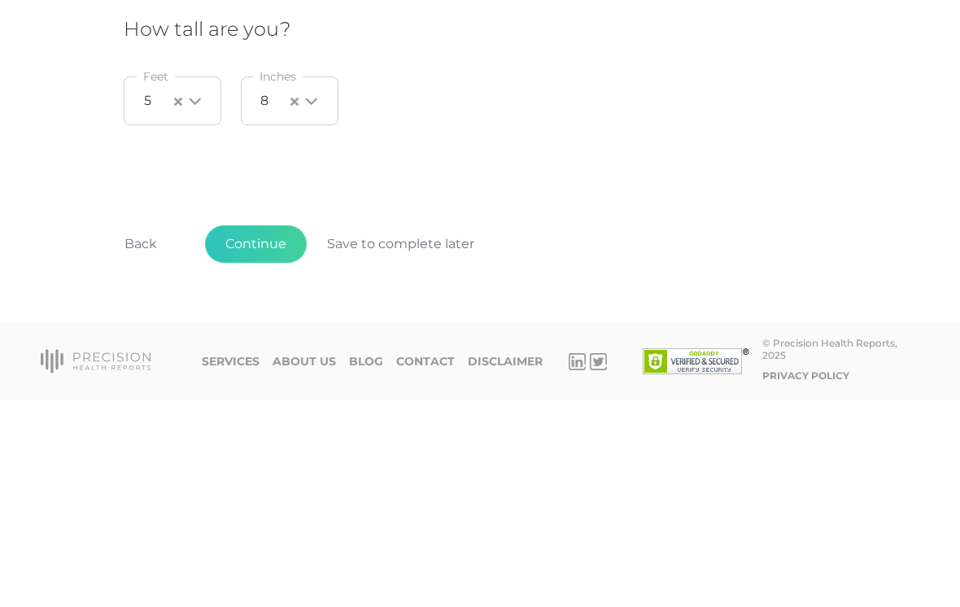
click at [266, 432] on button "Continue" at bounding box center [256, 450] width 102 height 37
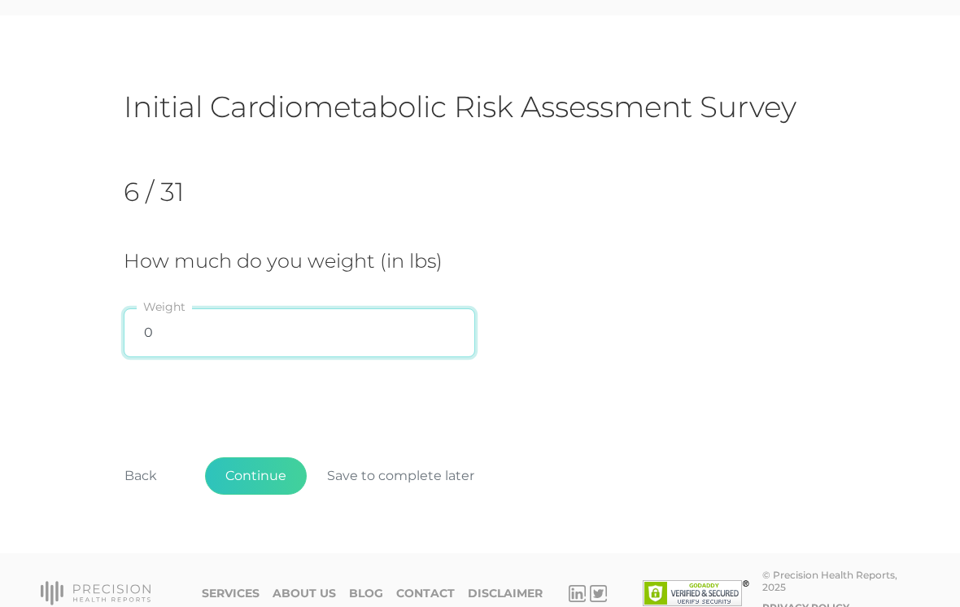
click at [346, 333] on input "0" at bounding box center [299, 332] width 351 height 49
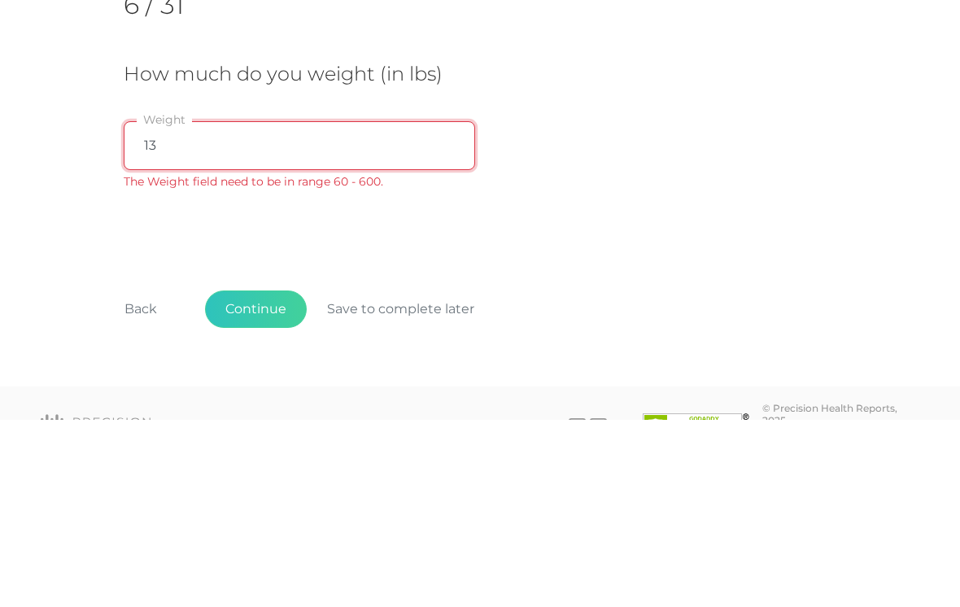
type input "133"
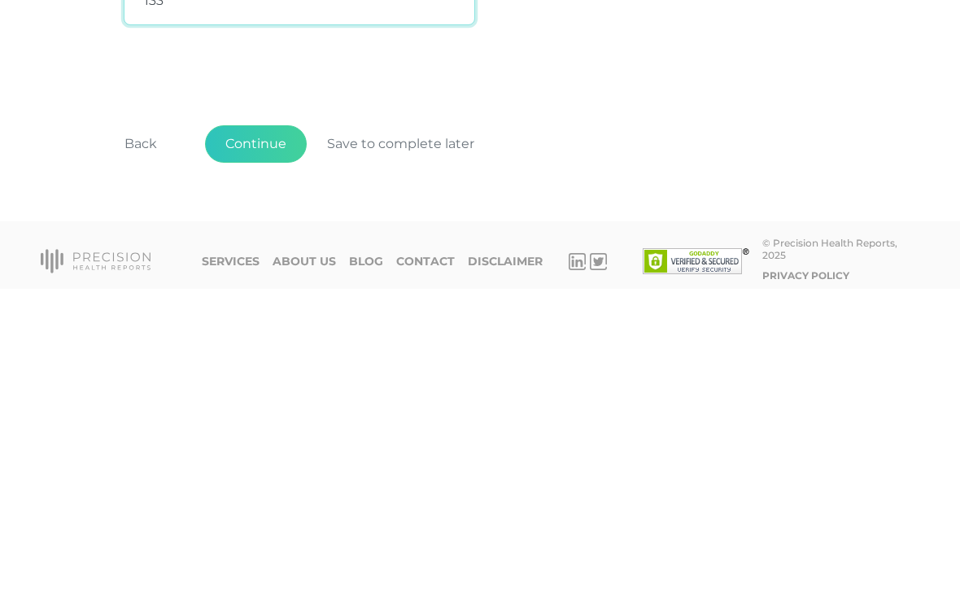
scroll to position [82, 0]
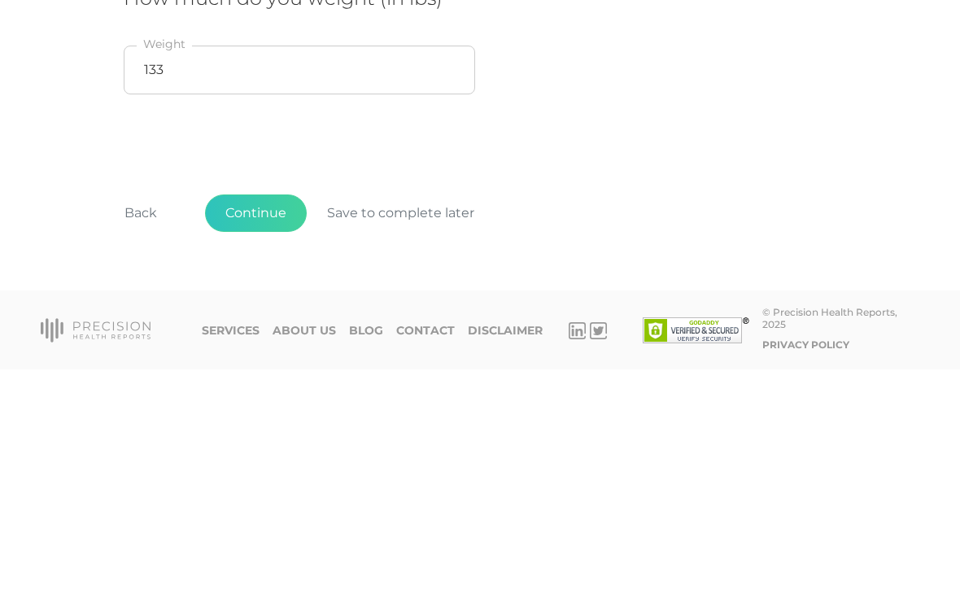
click at [262, 432] on button "Continue" at bounding box center [256, 450] width 102 height 37
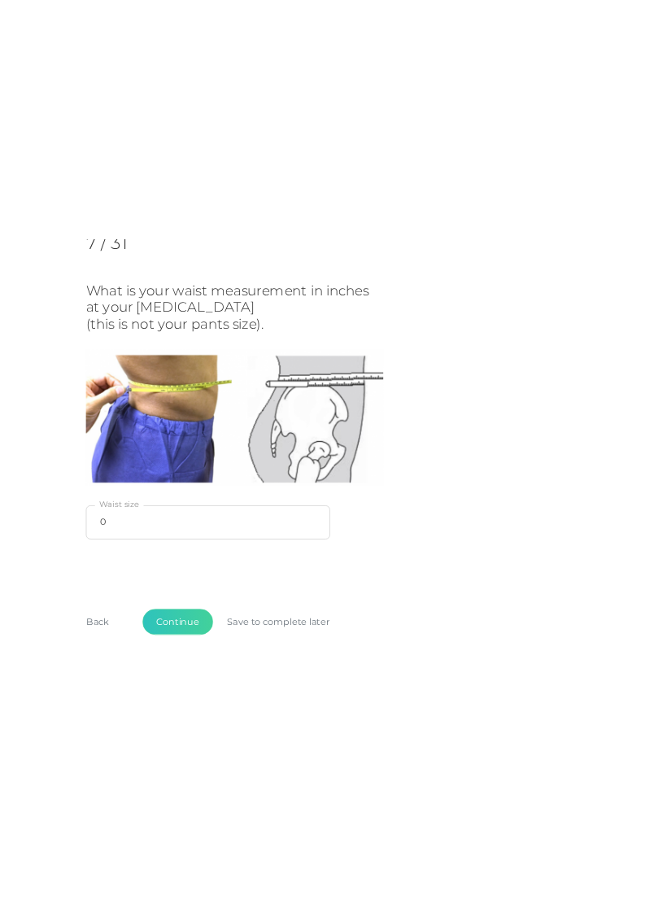
scroll to position [0, 0]
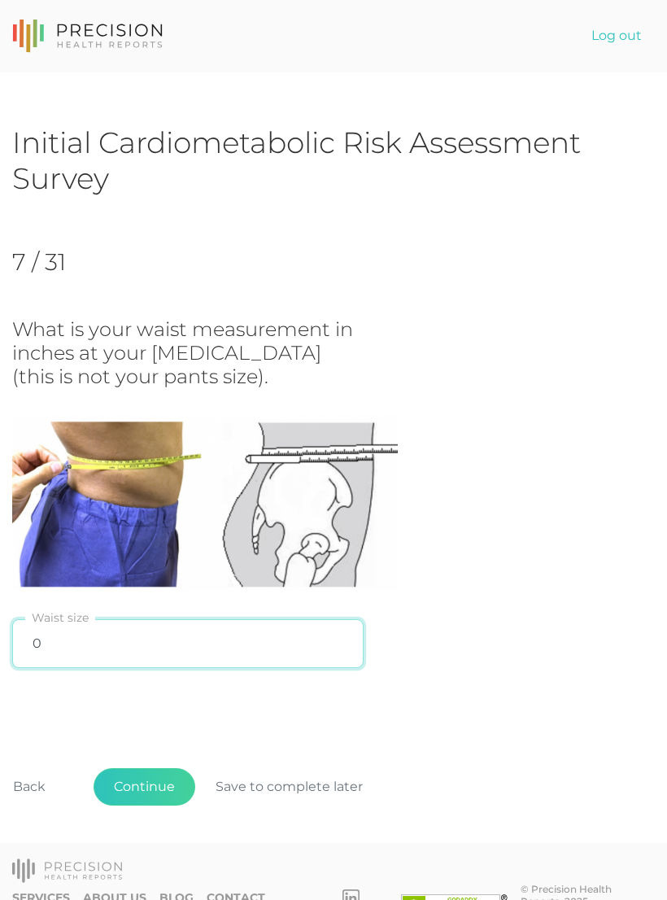
click at [205, 606] on input "0" at bounding box center [187, 643] width 351 height 49
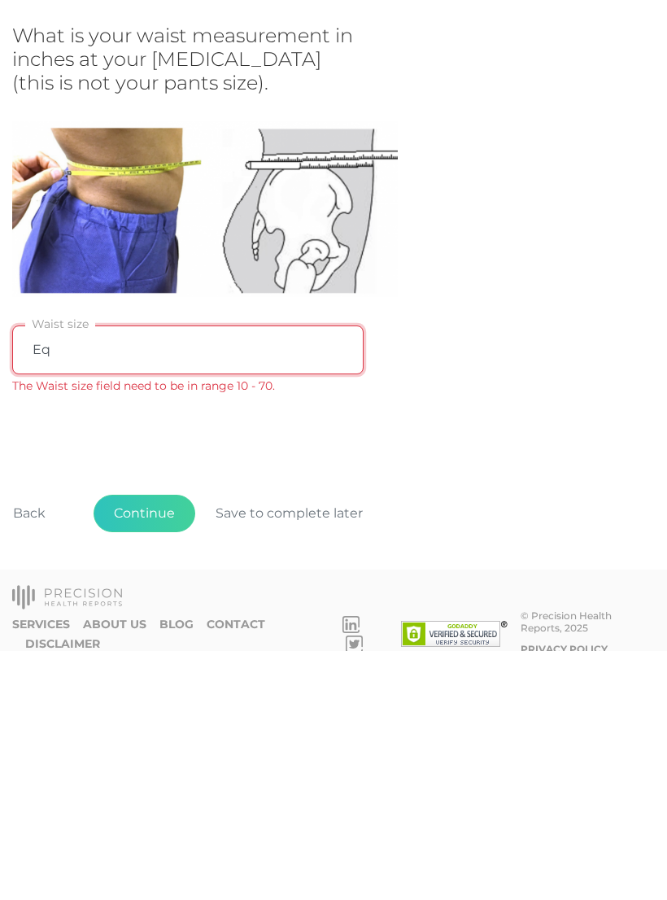
type input "E"
type input "31"
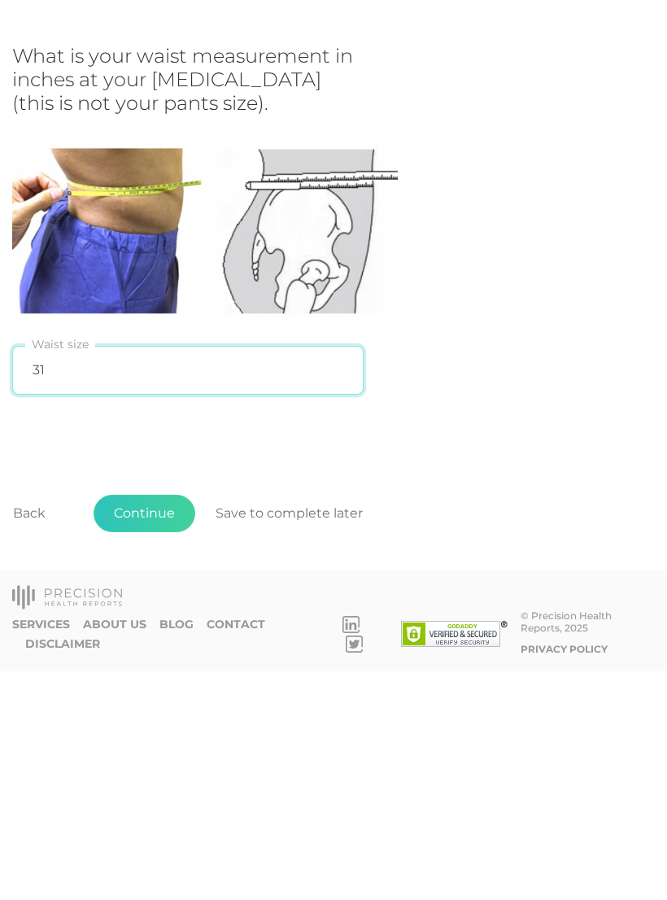
click at [158, 606] on button "Continue" at bounding box center [145, 741] width 102 height 37
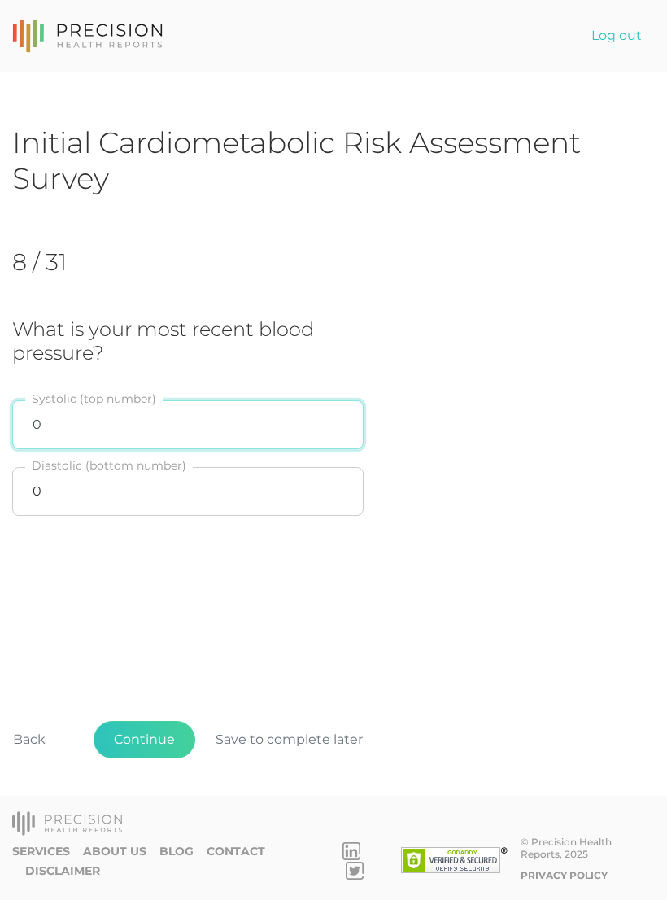
click at [290, 428] on input "0" at bounding box center [187, 424] width 351 height 49
type input "117"
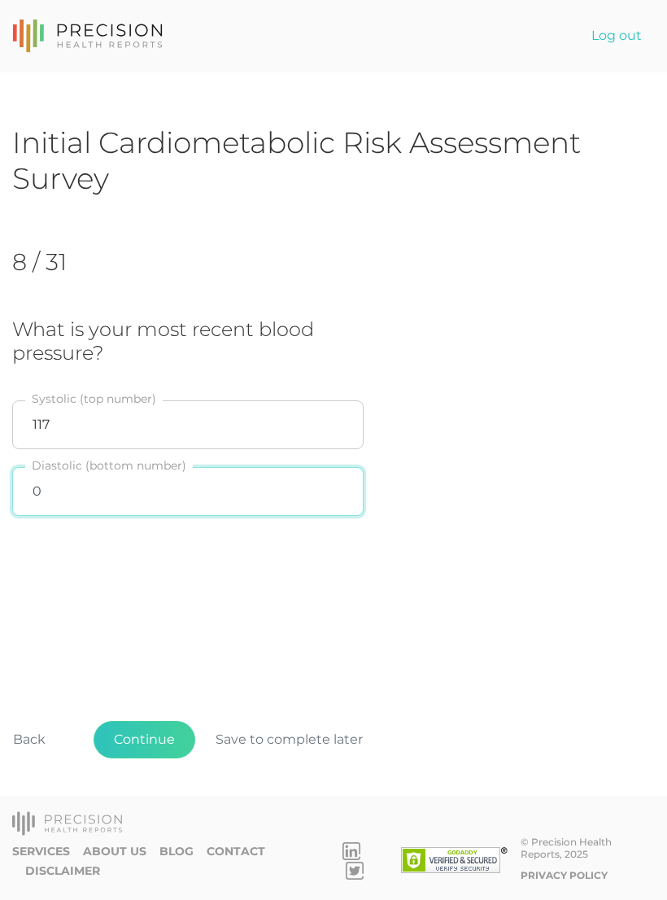
click at [246, 490] on input "0" at bounding box center [187, 491] width 351 height 49
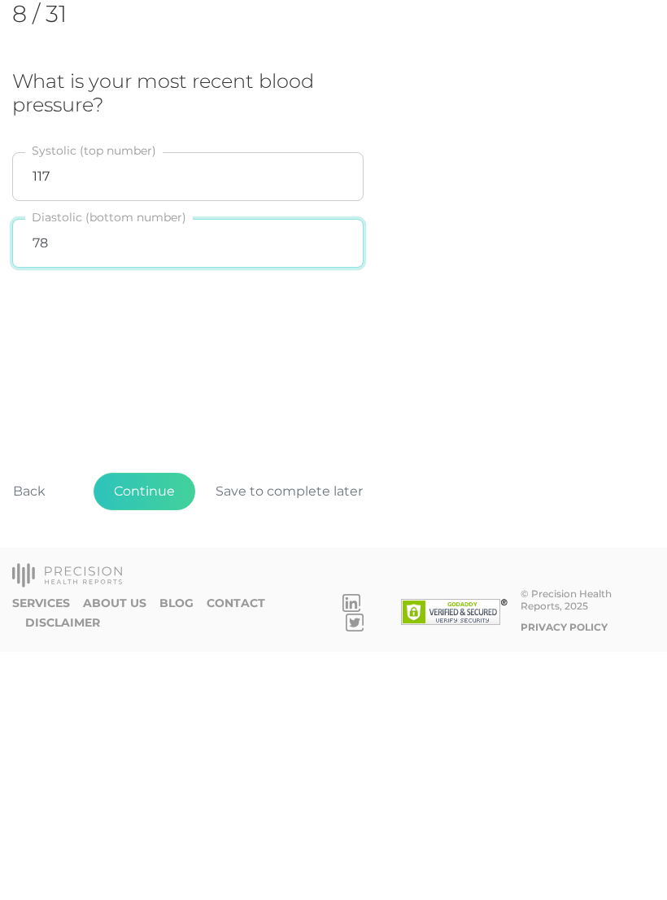
scroll to position [25, 0]
type input "78"
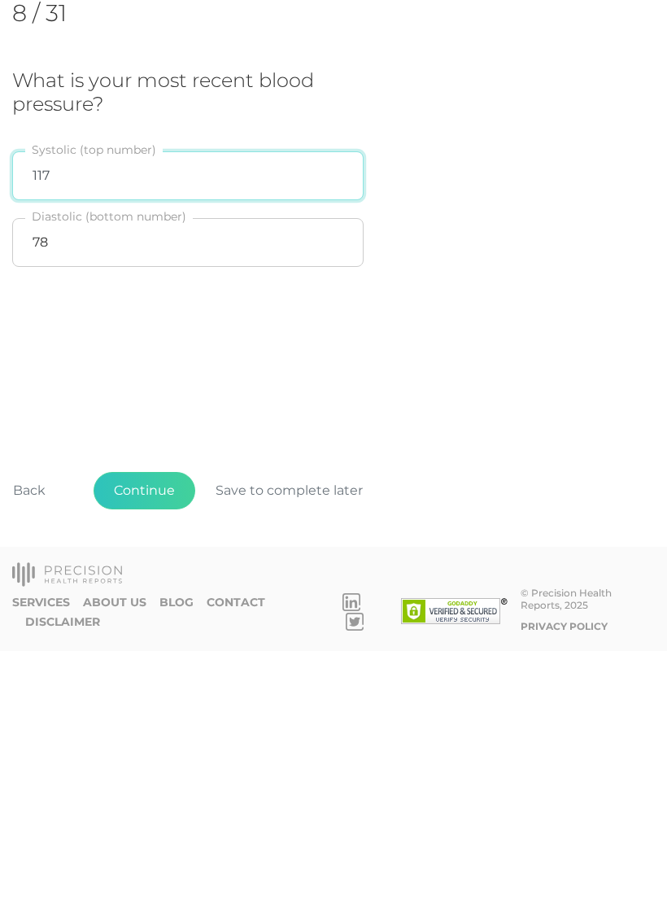
click at [185, 400] on input "117" at bounding box center [187, 424] width 351 height 49
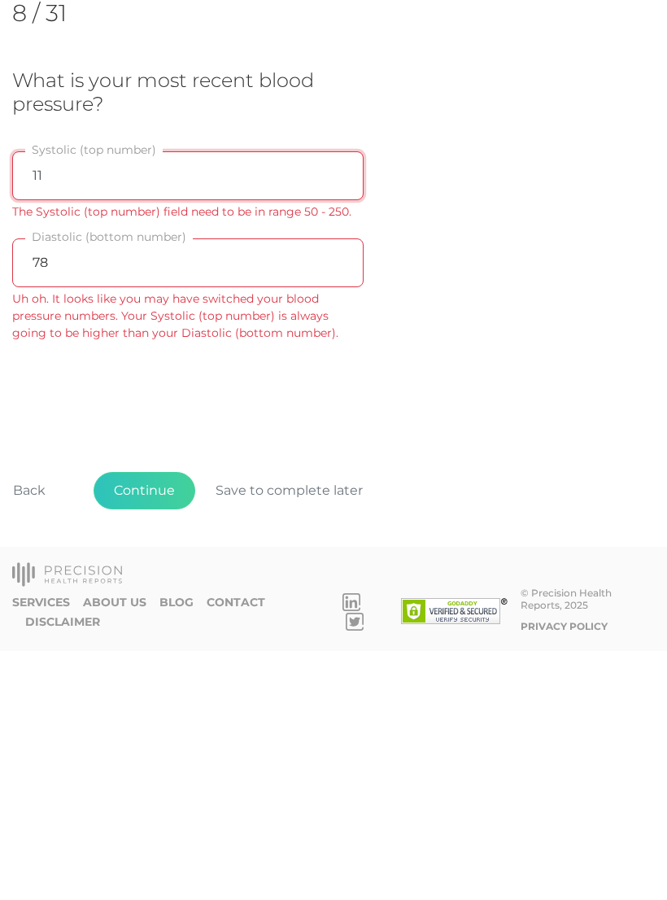
type input "114"
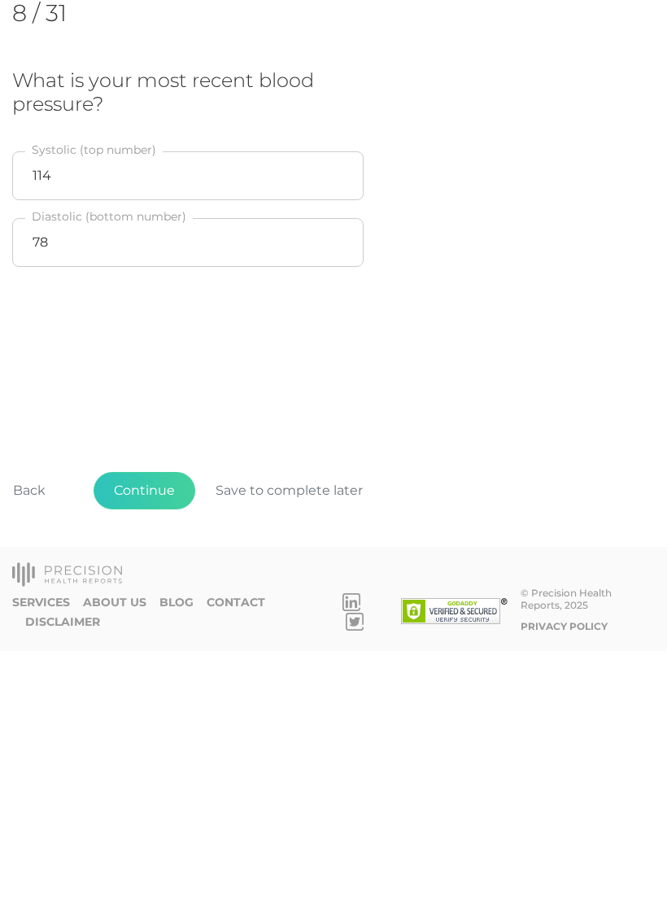
click at [140, 606] on button "Continue" at bounding box center [145, 739] width 102 height 37
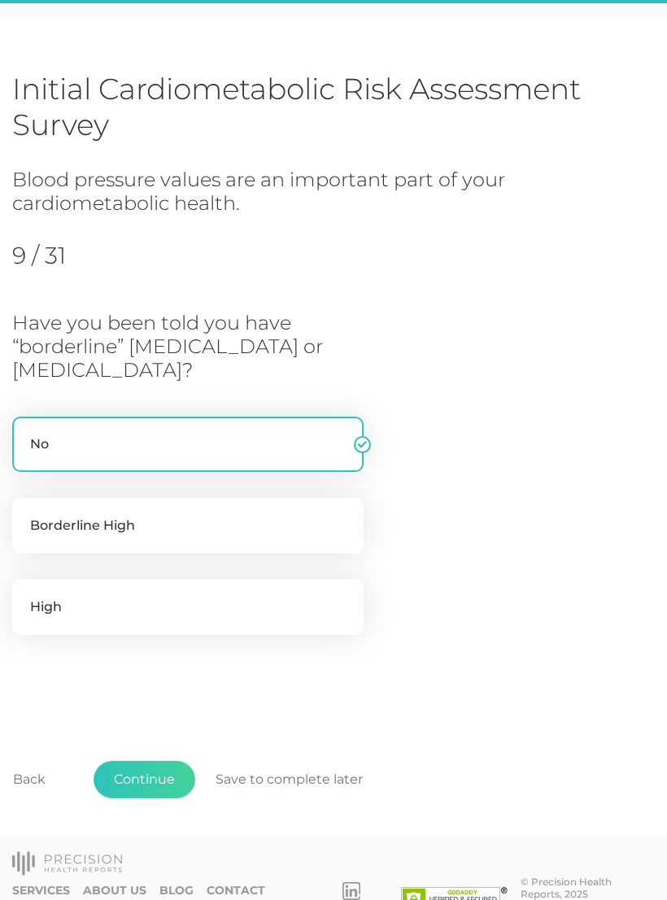
scroll to position [64, 0]
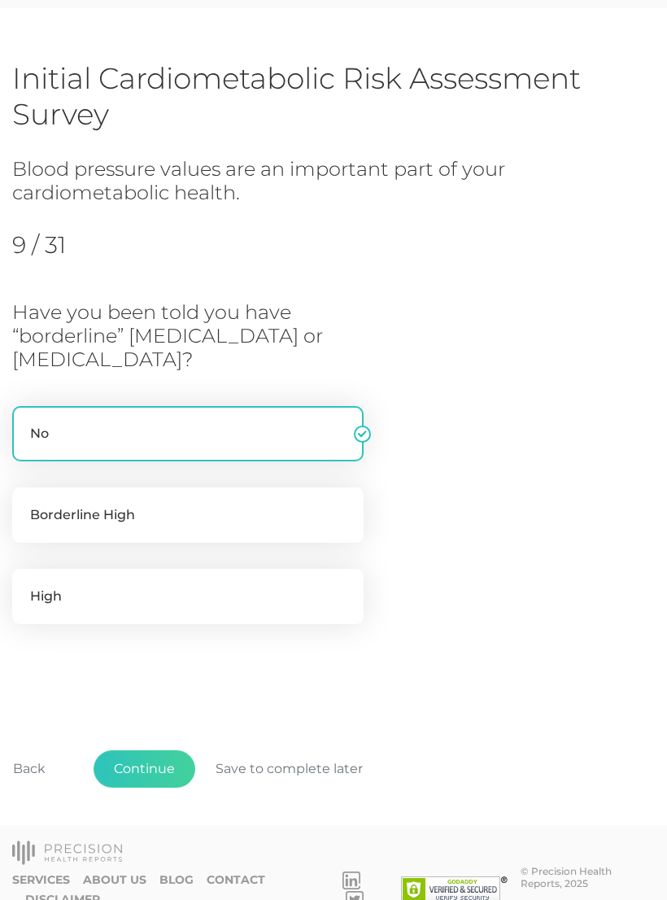
click at [155, 606] on button "Continue" at bounding box center [145, 768] width 102 height 37
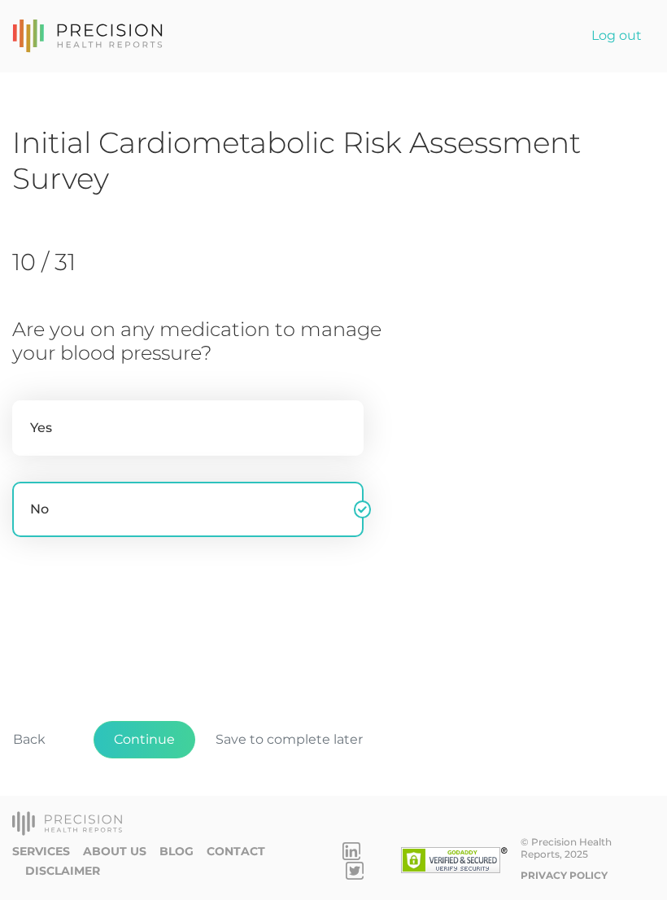
click at [168, 606] on button "Continue" at bounding box center [145, 739] width 102 height 37
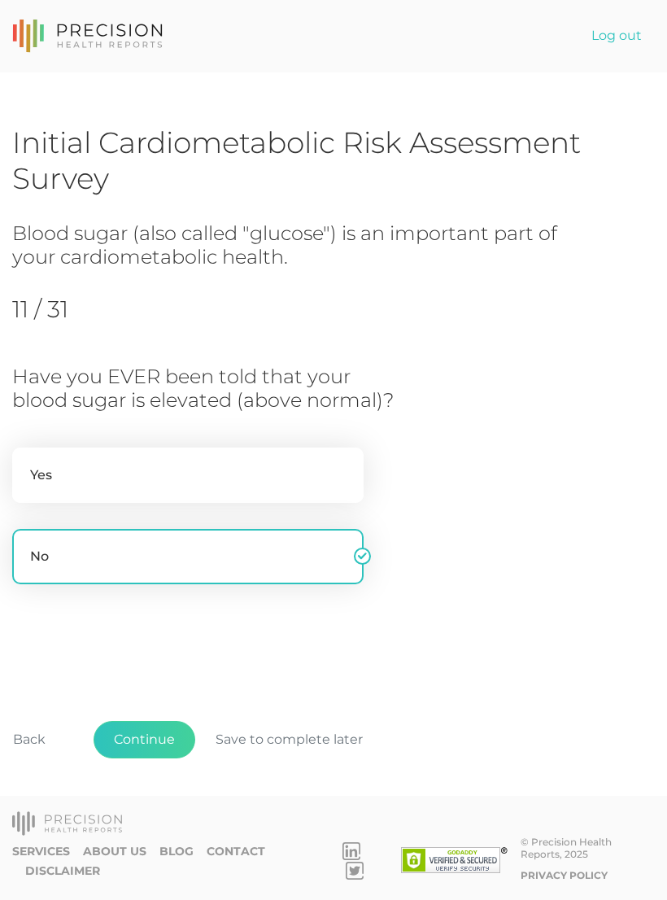
click at [150, 606] on button "Continue" at bounding box center [145, 739] width 102 height 37
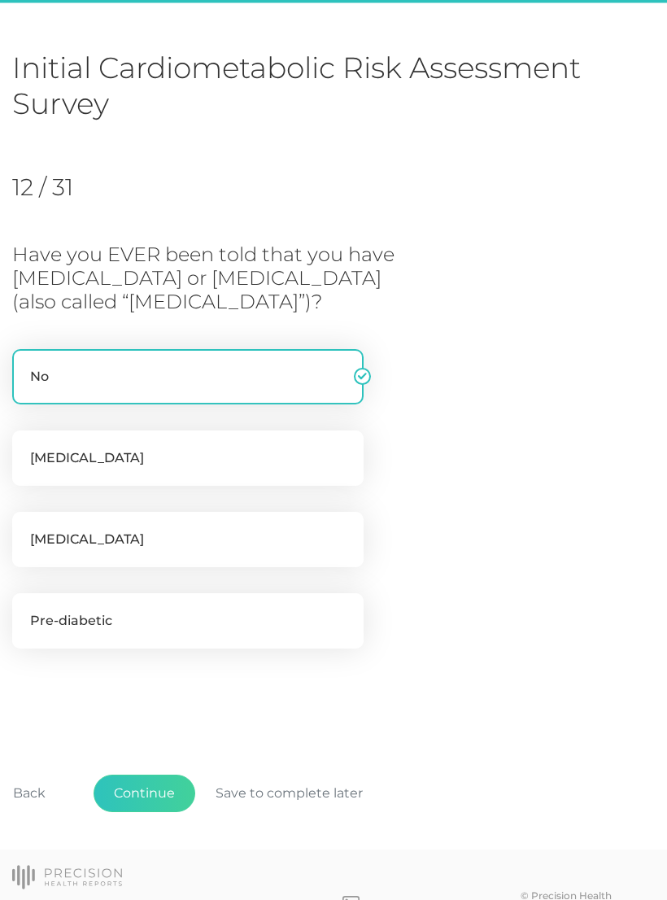
scroll to position [100, 0]
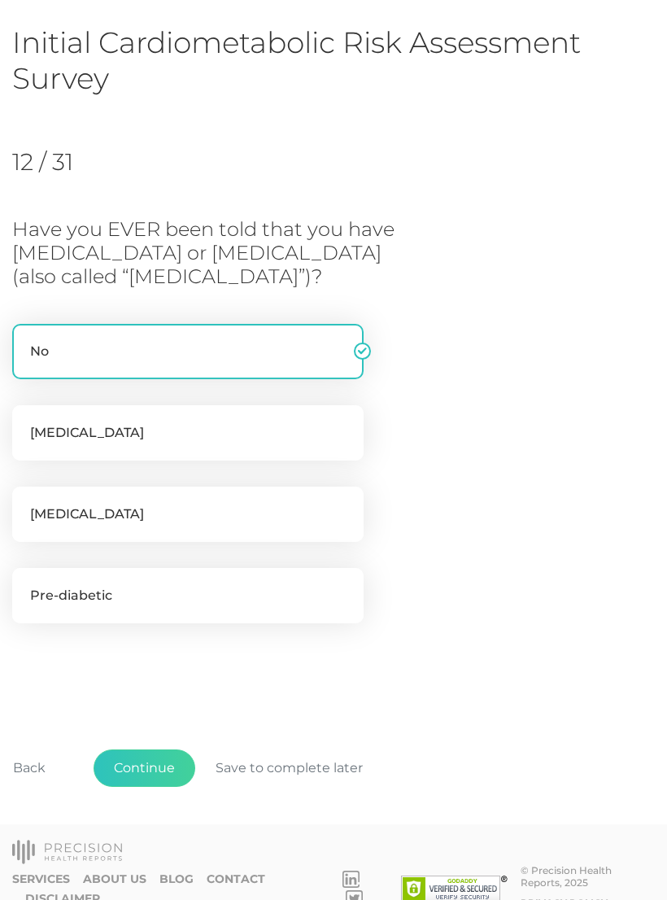
click at [163, 606] on button "Continue" at bounding box center [145, 767] width 102 height 37
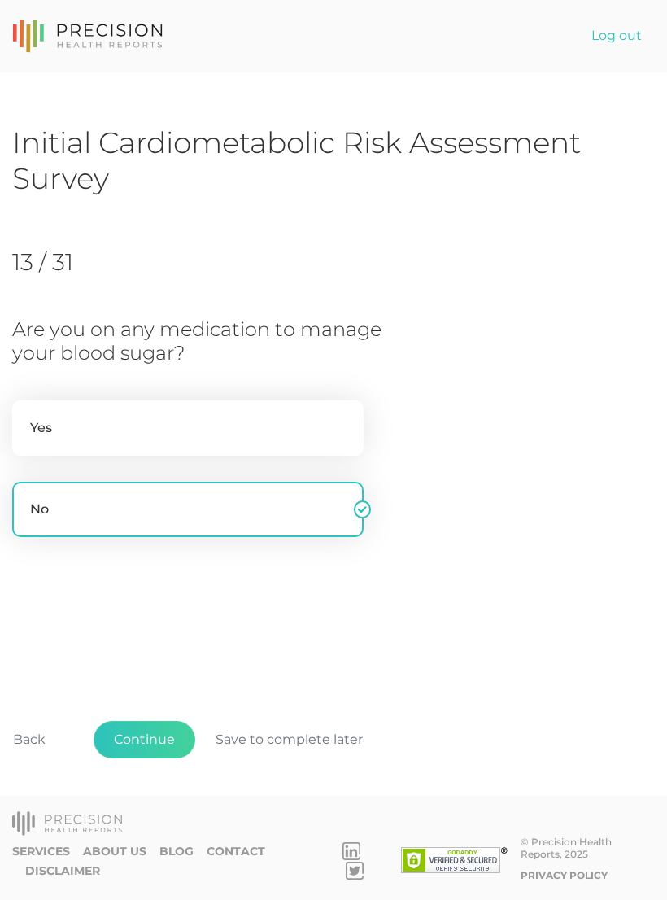
click at [147, 606] on button "Continue" at bounding box center [145, 739] width 102 height 37
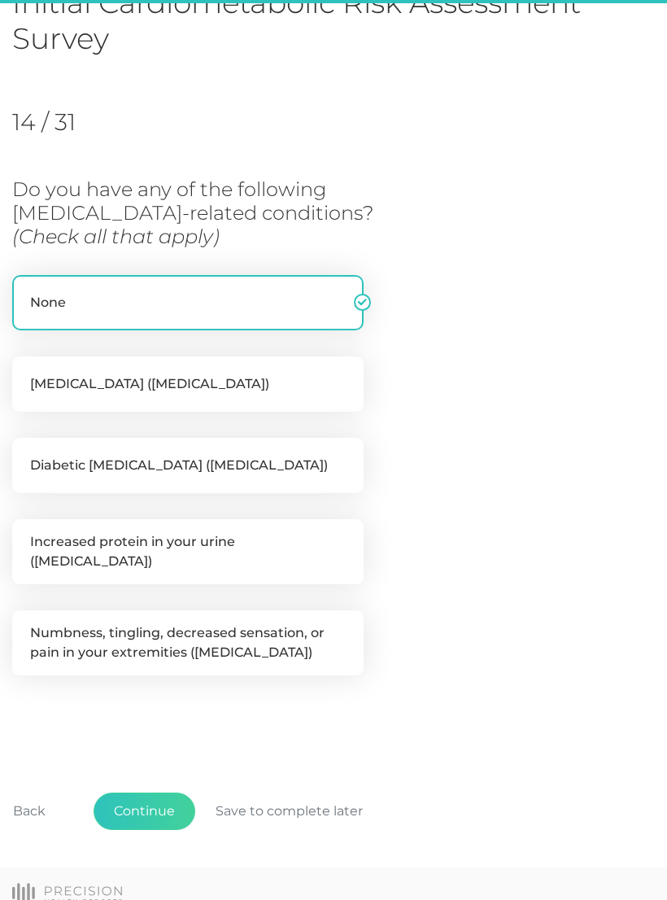
scroll to position [173, 0]
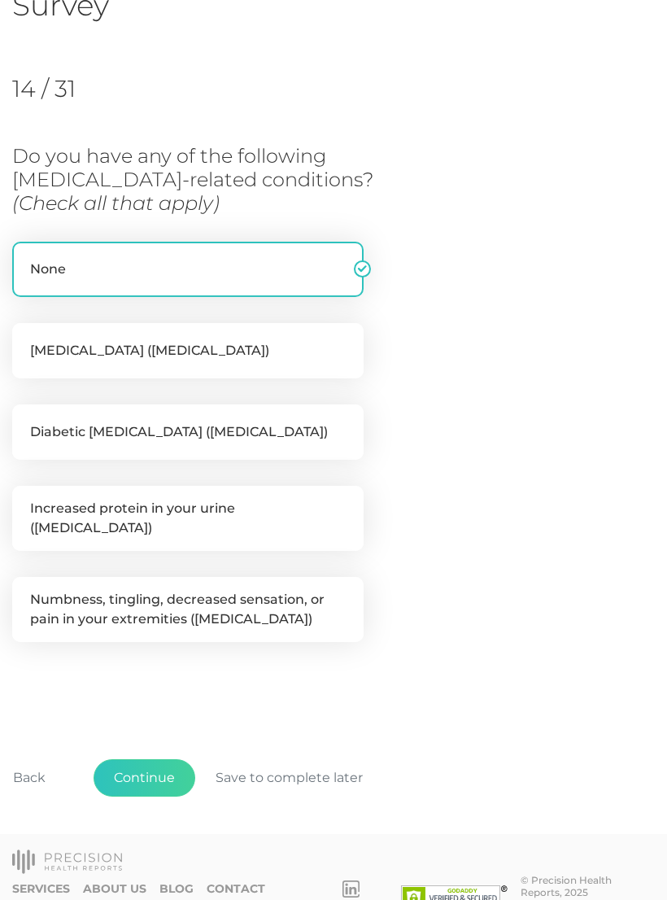
click at [249, 261] on label "None" at bounding box center [187, 269] width 351 height 55
click at [25, 258] on input "None" at bounding box center [18, 250] width 13 height 16
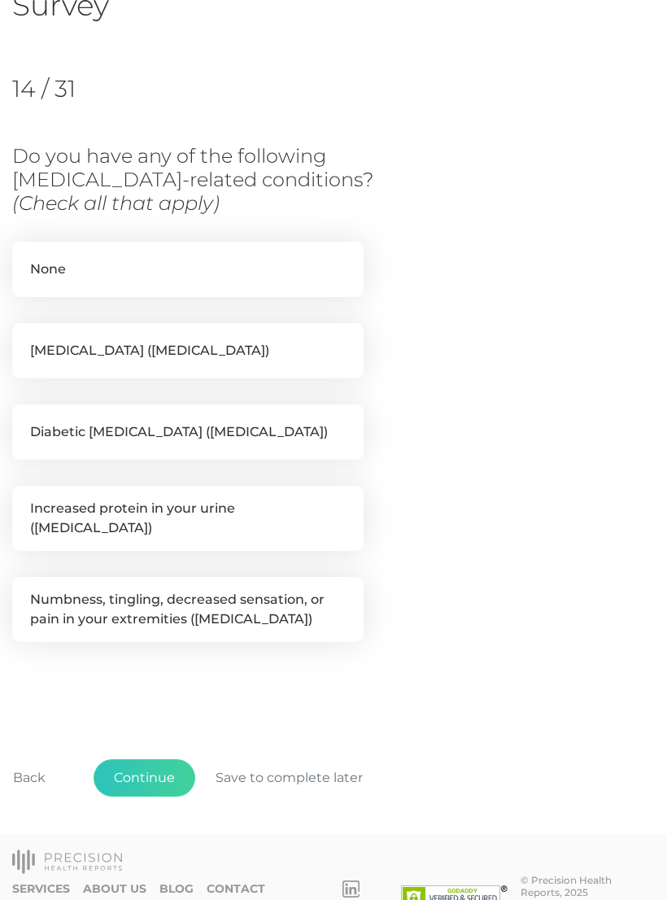
click at [272, 251] on label "None" at bounding box center [187, 269] width 351 height 55
click at [25, 251] on input "None" at bounding box center [18, 250] width 13 height 16
checkbox input "true"
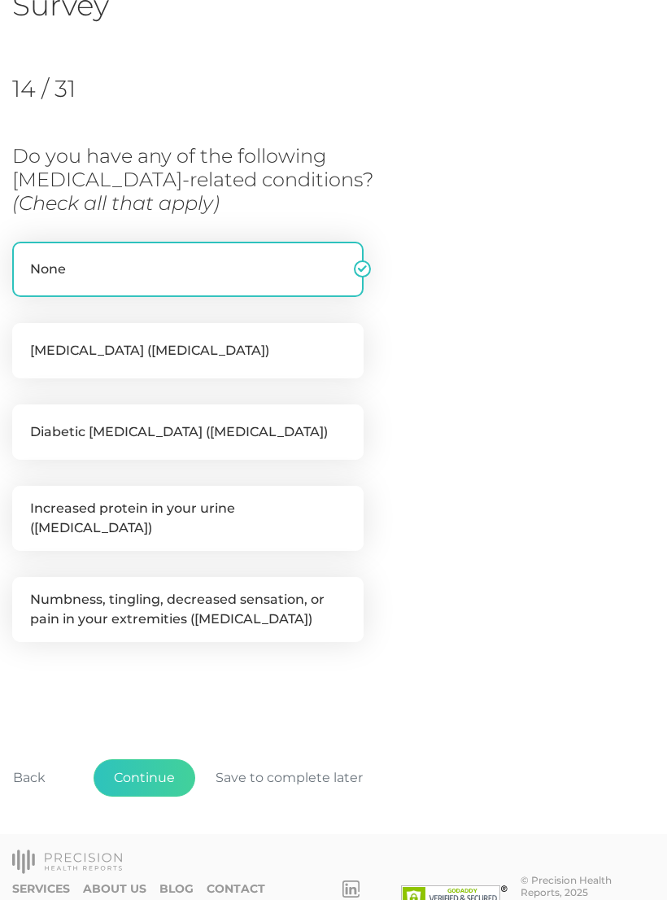
click at [162, 606] on button "Continue" at bounding box center [145, 777] width 102 height 37
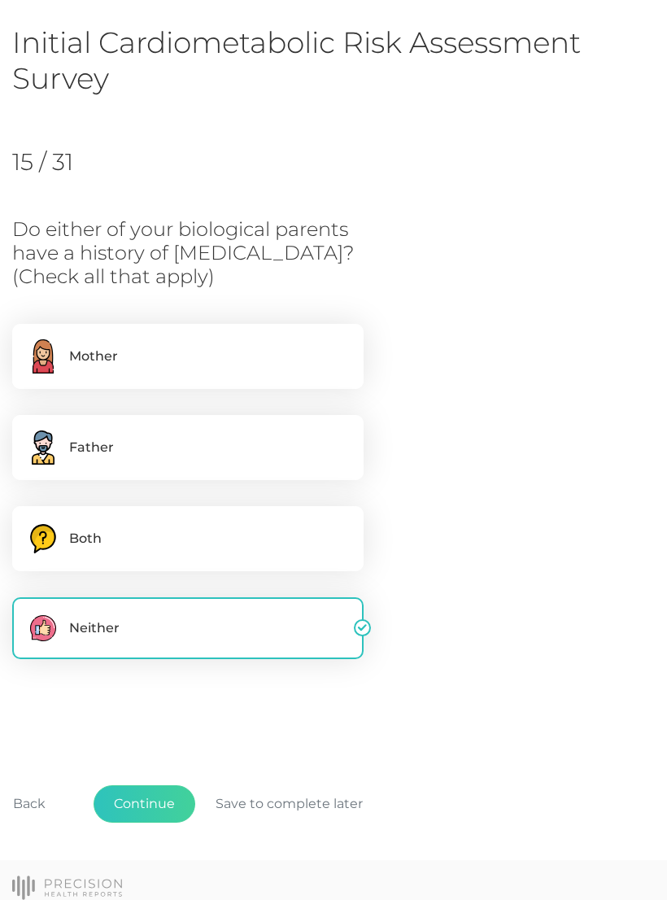
click at [166, 606] on button "Continue" at bounding box center [145, 803] width 102 height 37
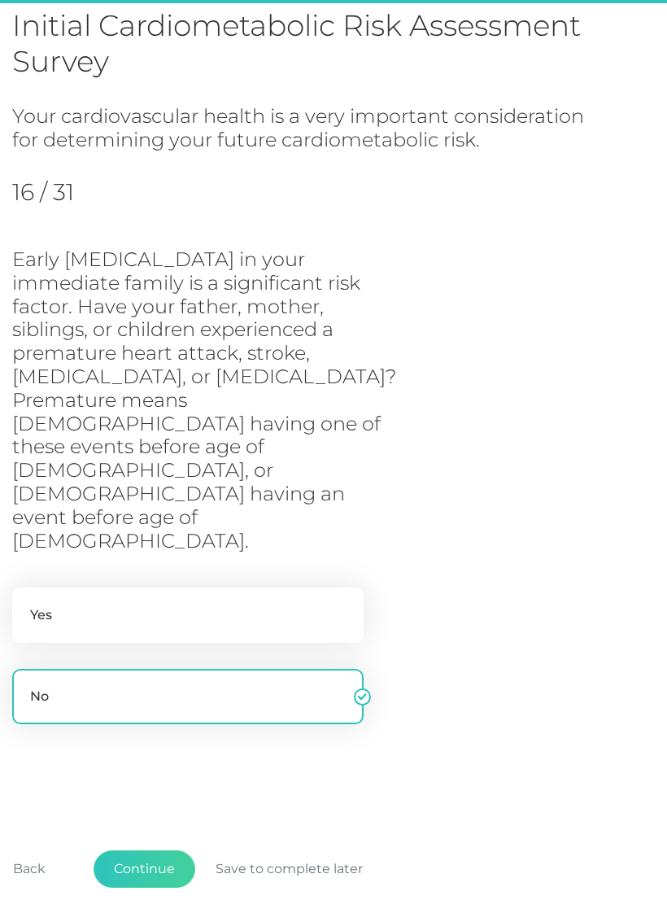
scroll to position [120, 0]
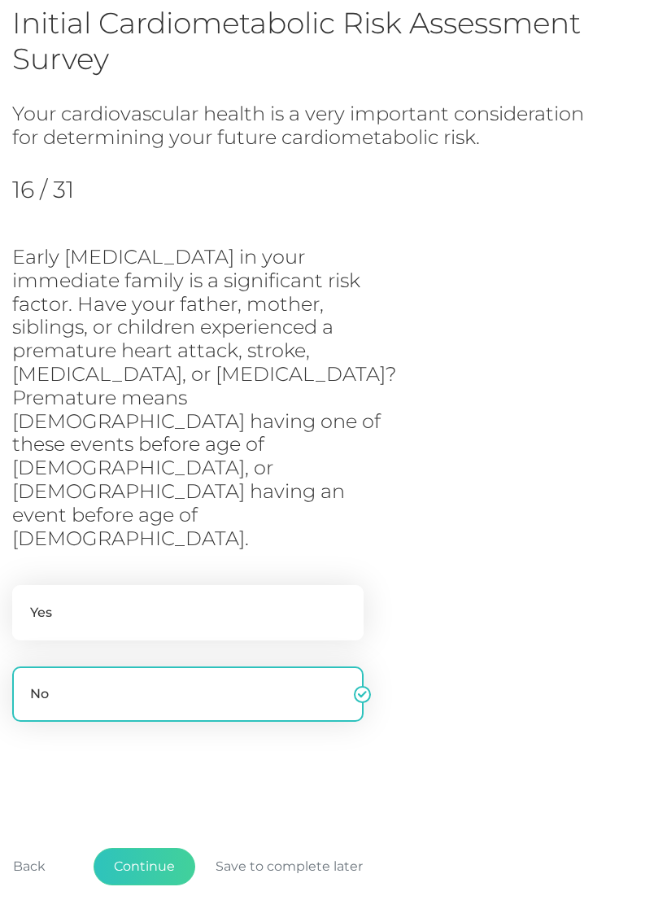
click at [159, 606] on button "Continue" at bounding box center [145, 866] width 102 height 37
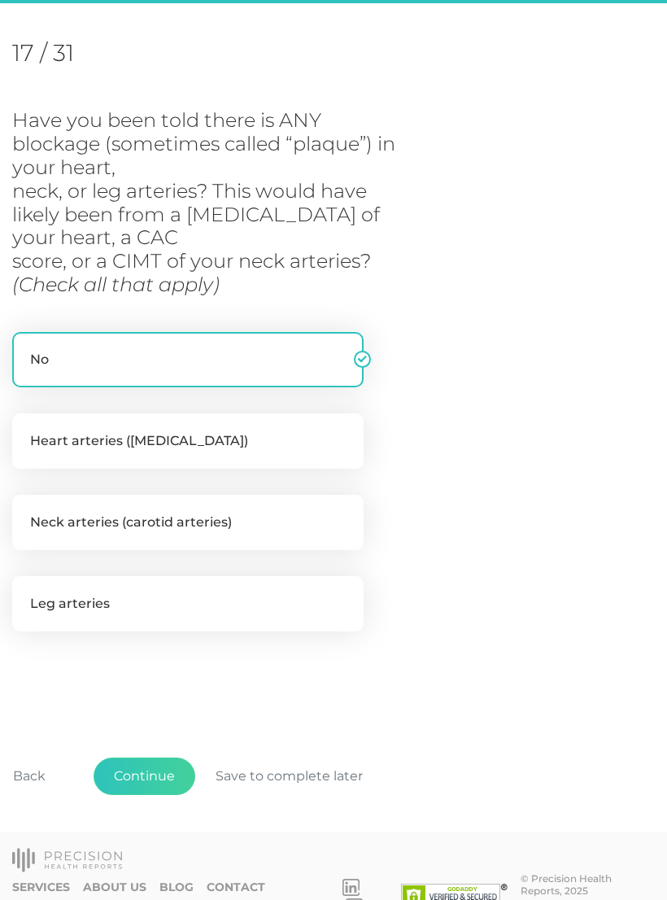
scroll to position [214, 0]
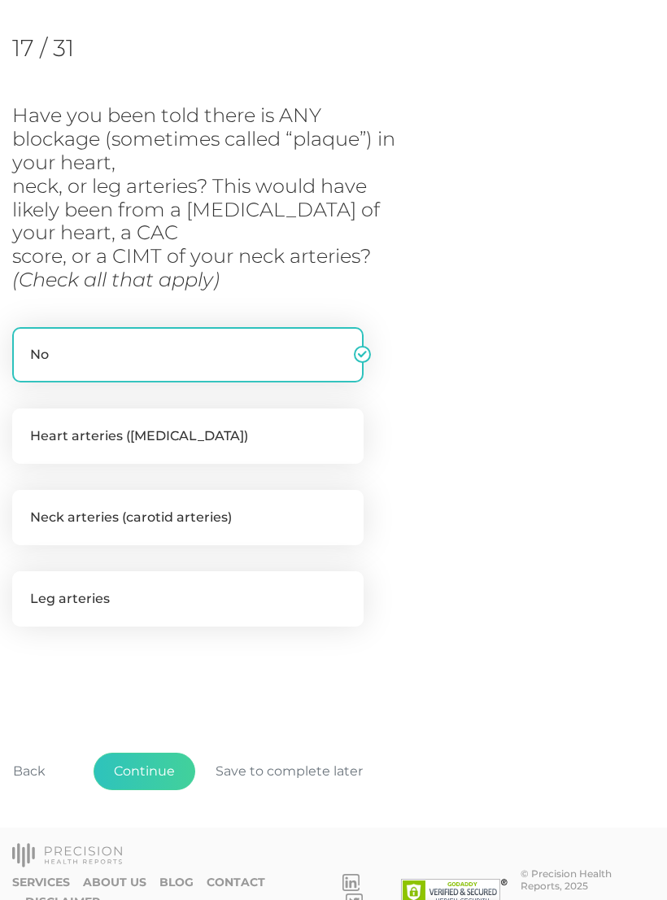
click at [157, 606] on button "Continue" at bounding box center [145, 770] width 102 height 37
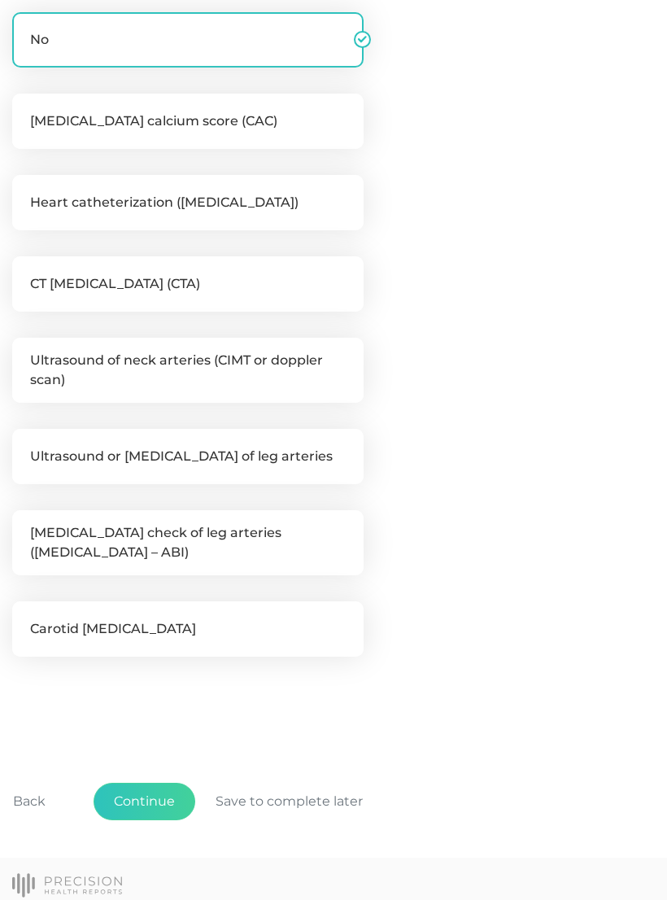
scroll to position [447, 0]
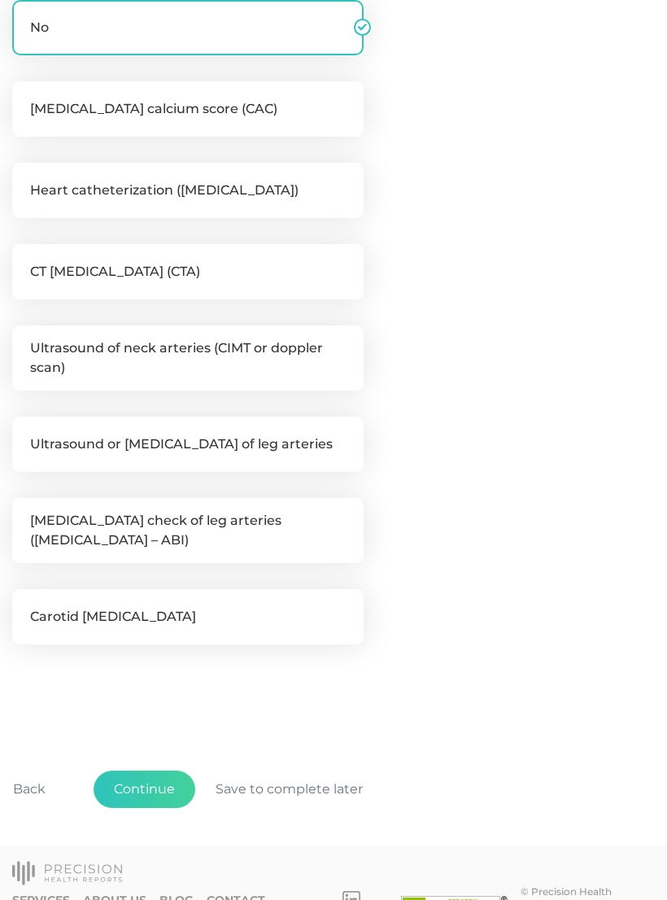
click at [151, 606] on button "Continue" at bounding box center [145, 789] width 102 height 37
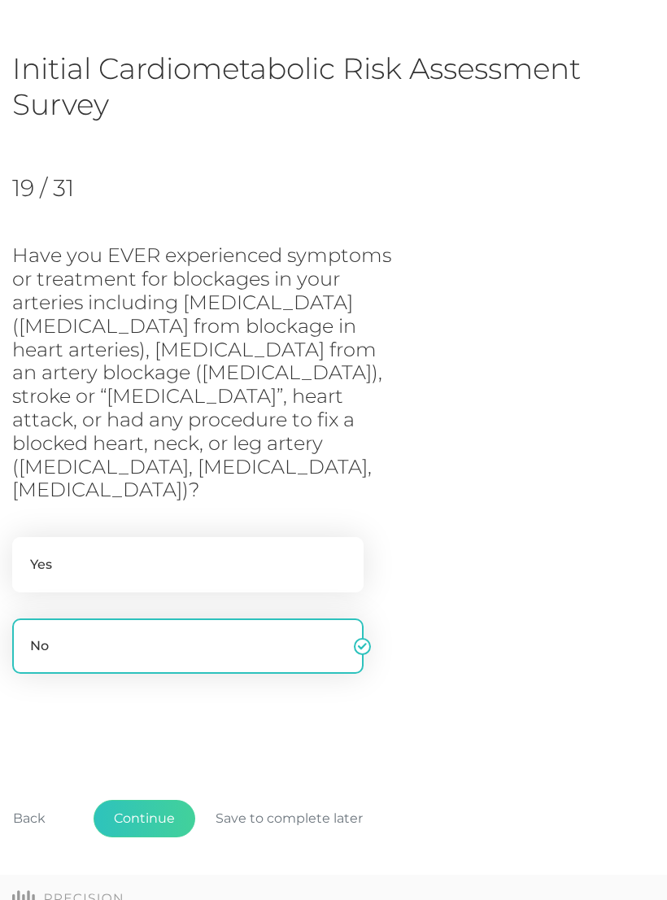
click at [148, 606] on button "Continue" at bounding box center [145, 818] width 102 height 37
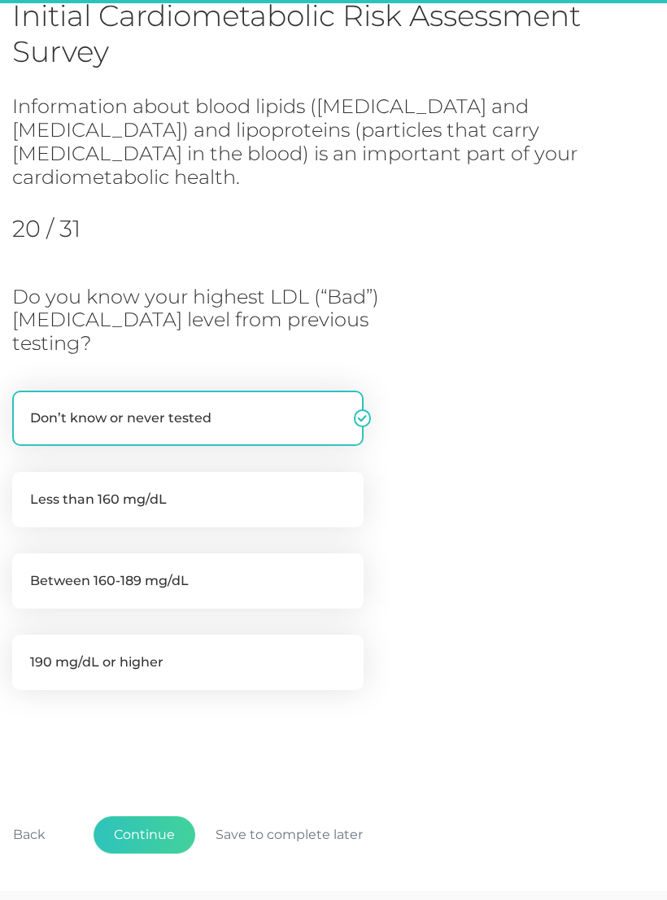
scroll to position [146, 0]
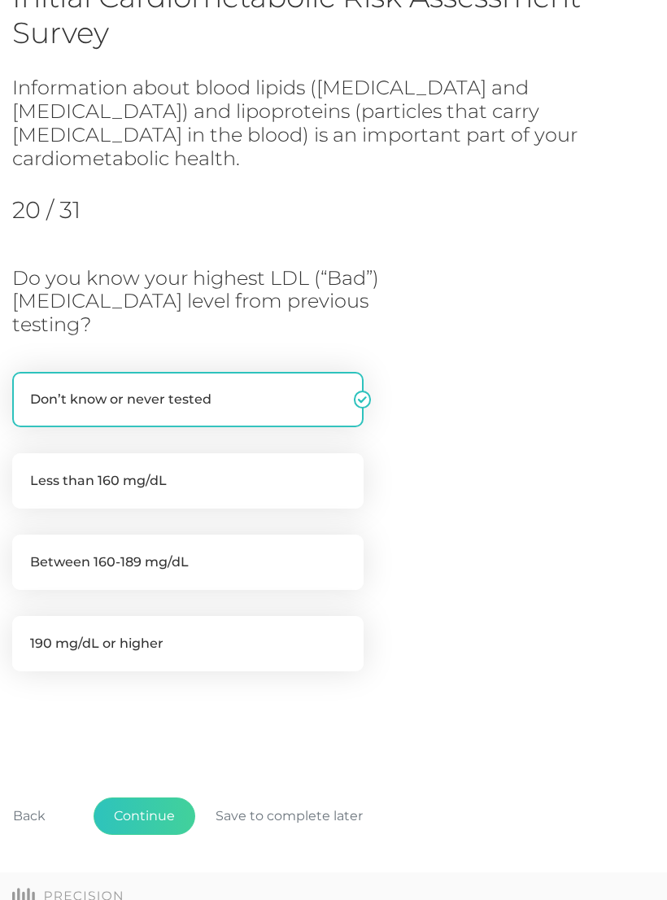
click at [152, 606] on button "Continue" at bounding box center [145, 815] width 102 height 37
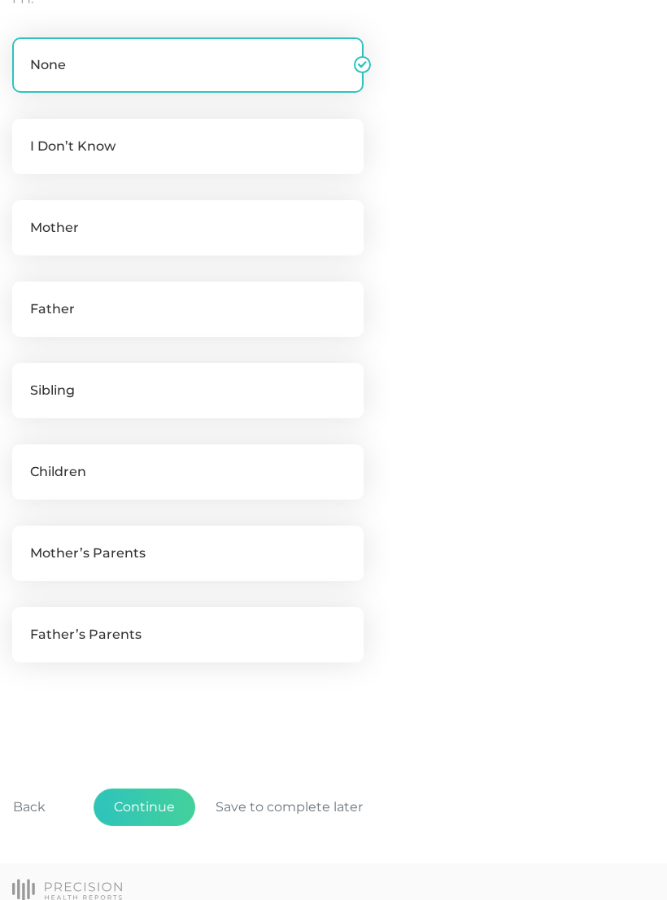
scroll to position [486, 0]
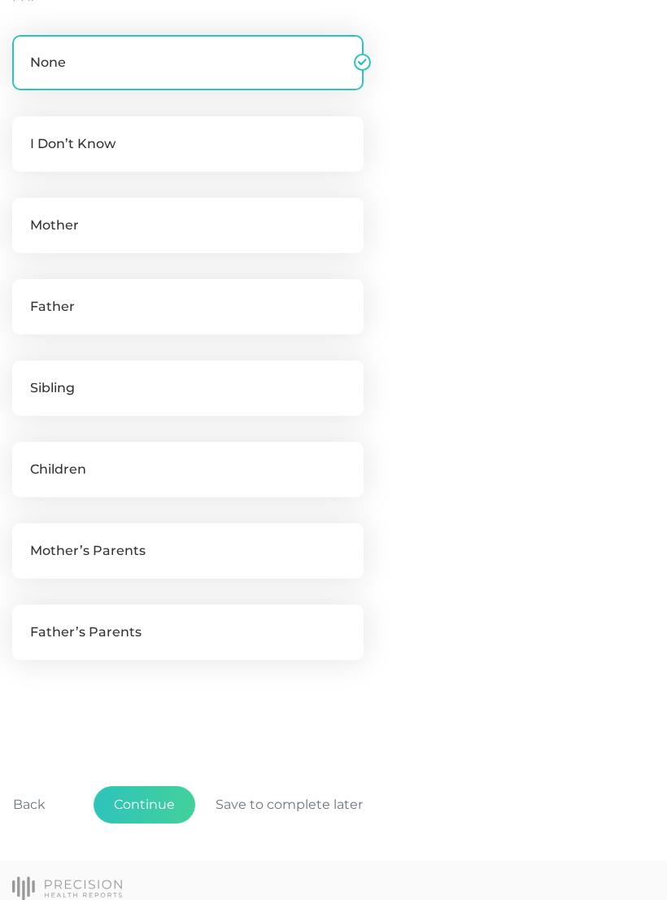
click at [150, 606] on button "Continue" at bounding box center [145, 804] width 102 height 37
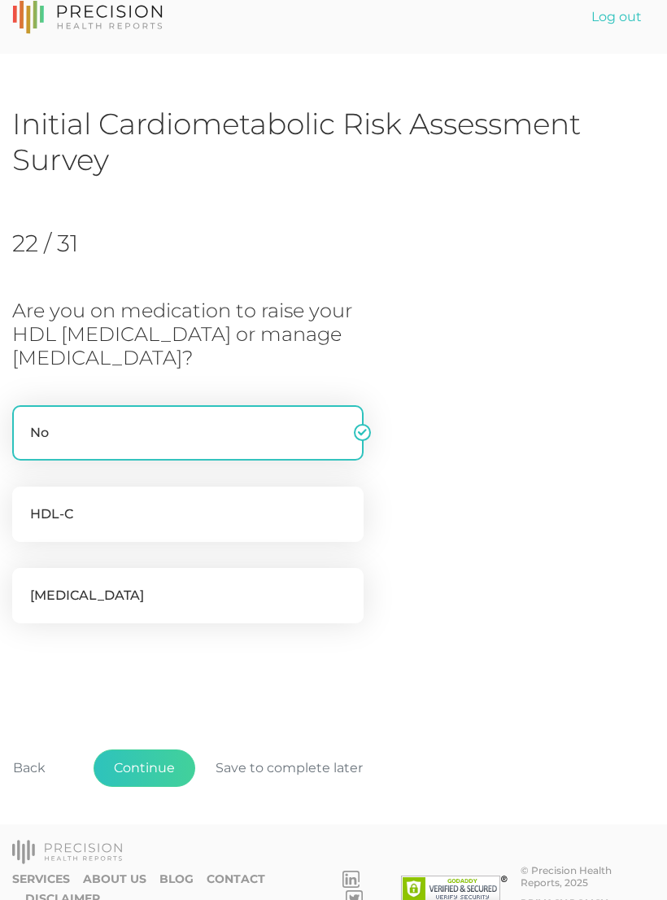
click at [167, 606] on button "Continue" at bounding box center [145, 767] width 102 height 37
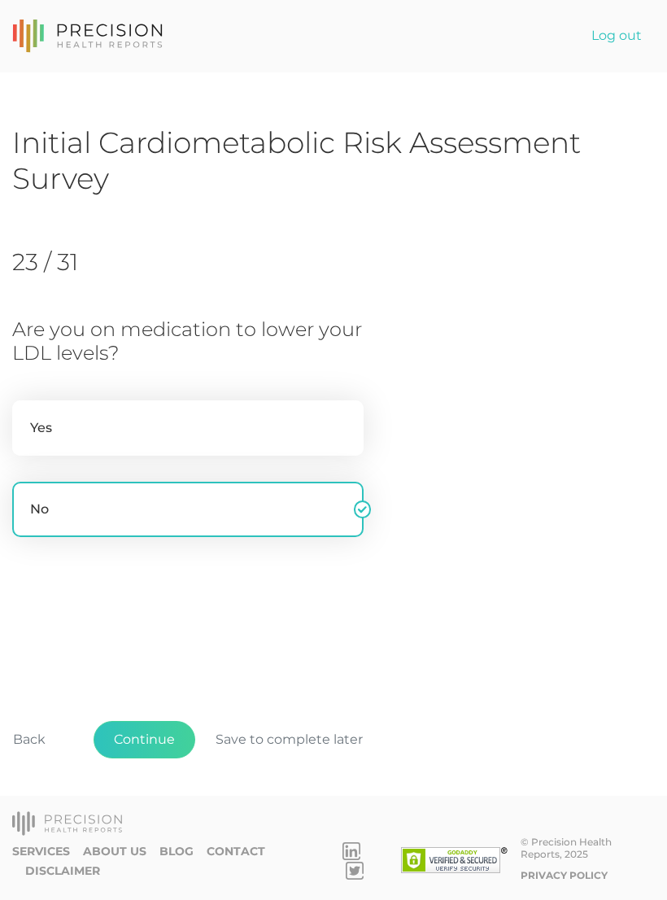
click at [161, 606] on button "Continue" at bounding box center [145, 739] width 102 height 37
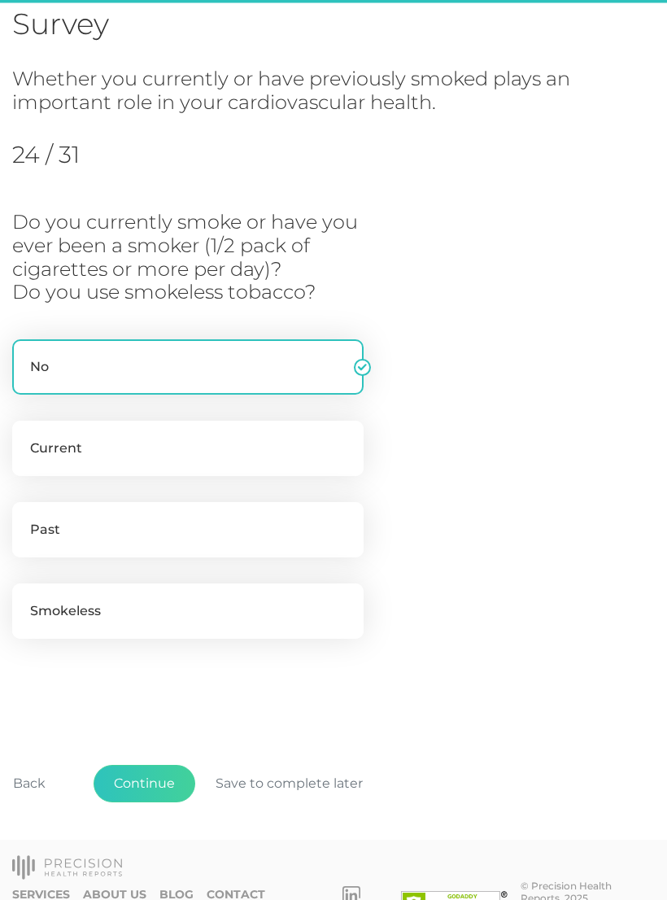
scroll to position [168, 0]
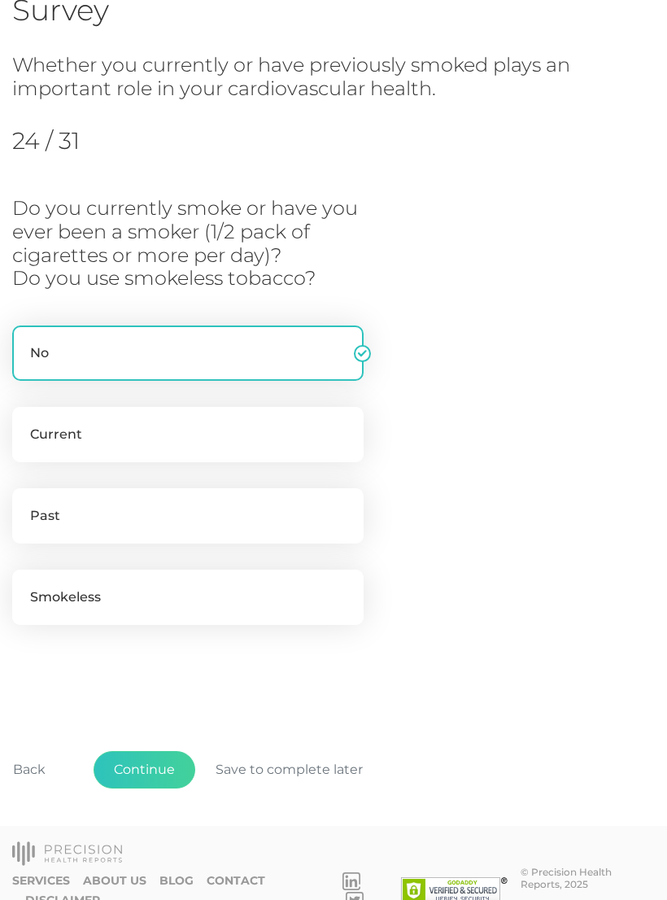
click at [159, 606] on button "Continue" at bounding box center [145, 769] width 102 height 37
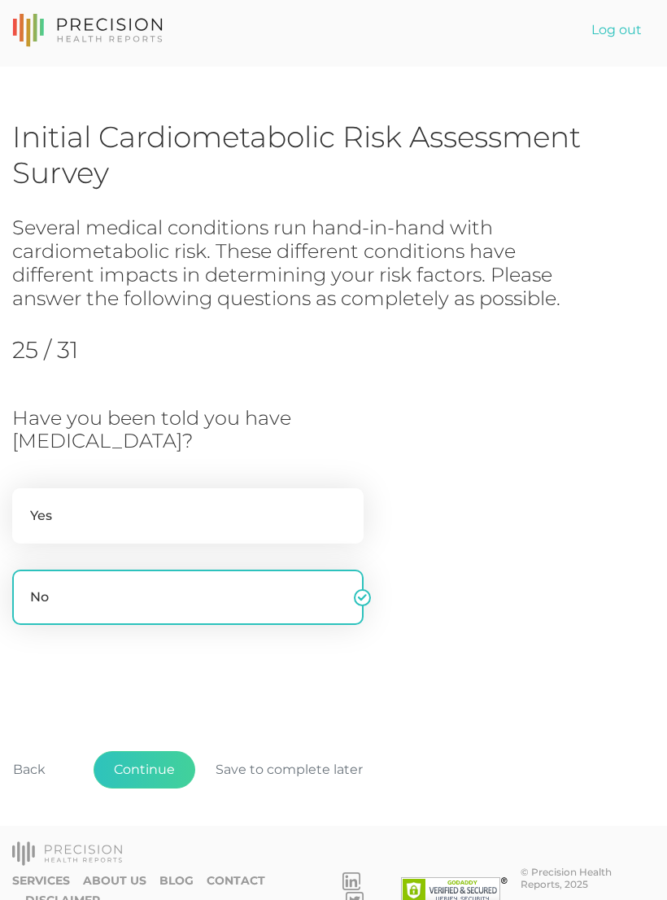
click at [153, 606] on button "Continue" at bounding box center [145, 769] width 102 height 37
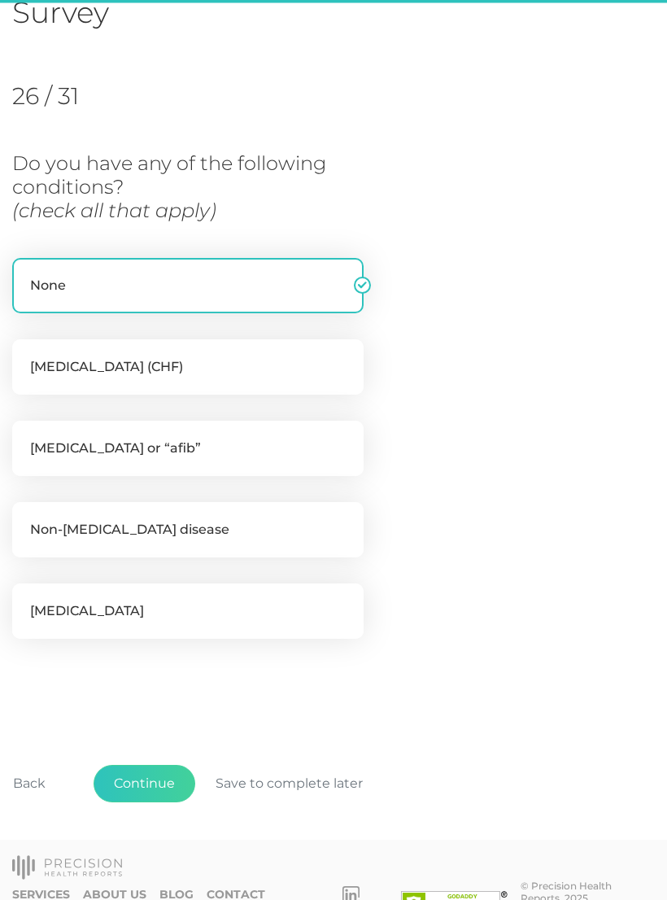
scroll to position [181, 0]
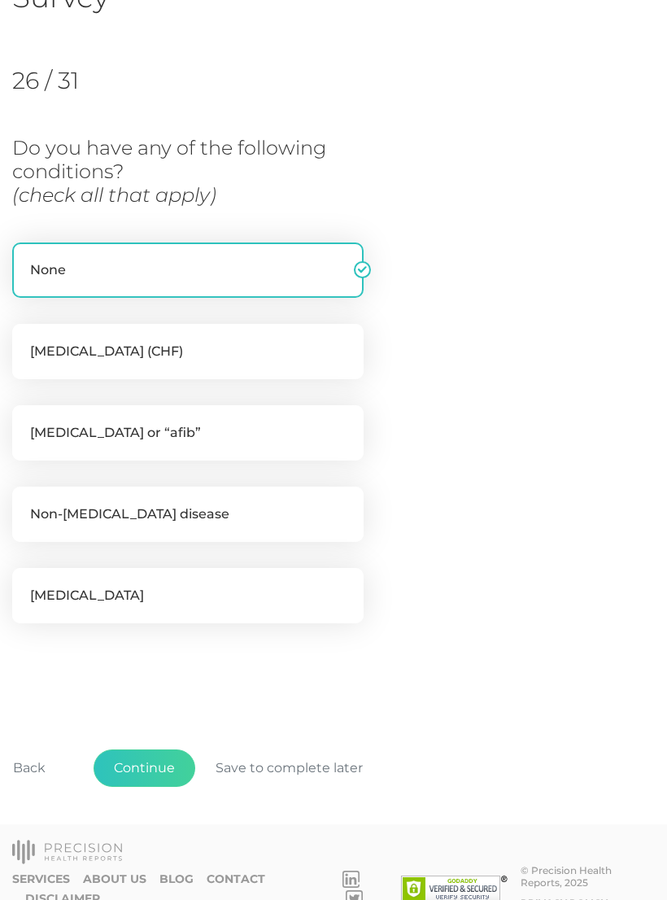
click at [155, 606] on button "Continue" at bounding box center [145, 767] width 102 height 37
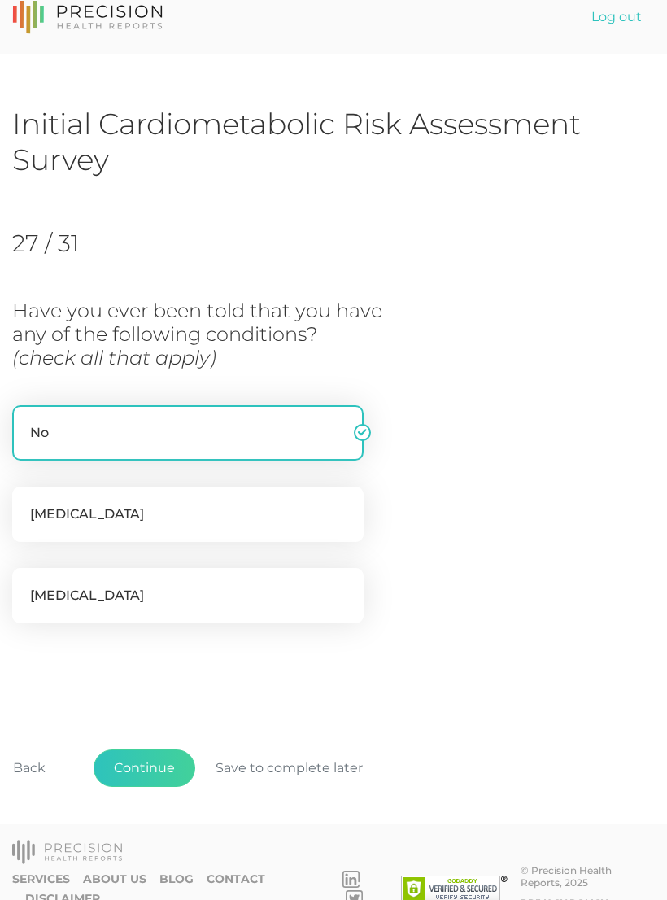
click at [146, 606] on button "Continue" at bounding box center [145, 767] width 102 height 37
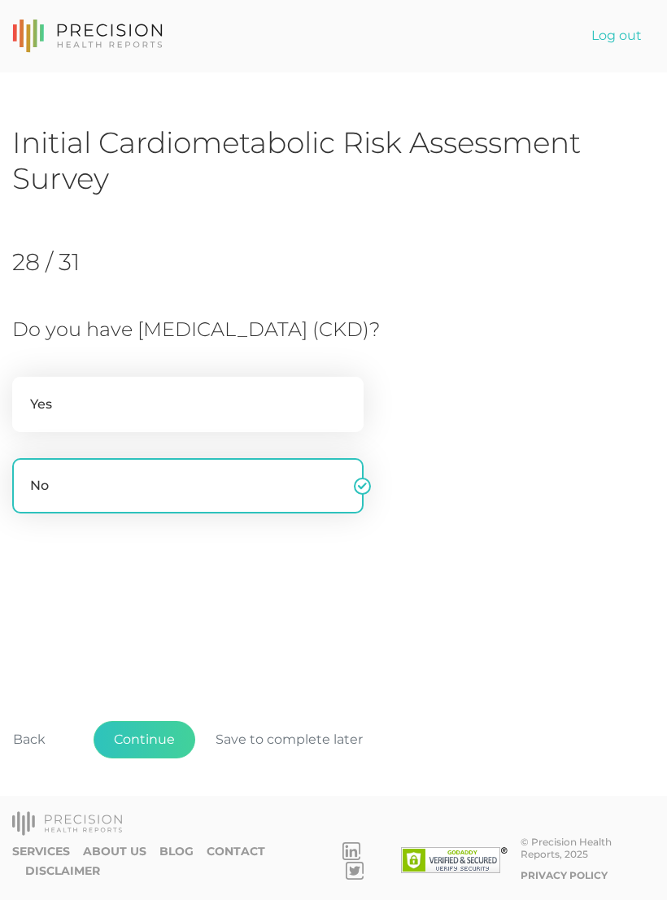
click at [153, 606] on button "Continue" at bounding box center [145, 739] width 102 height 37
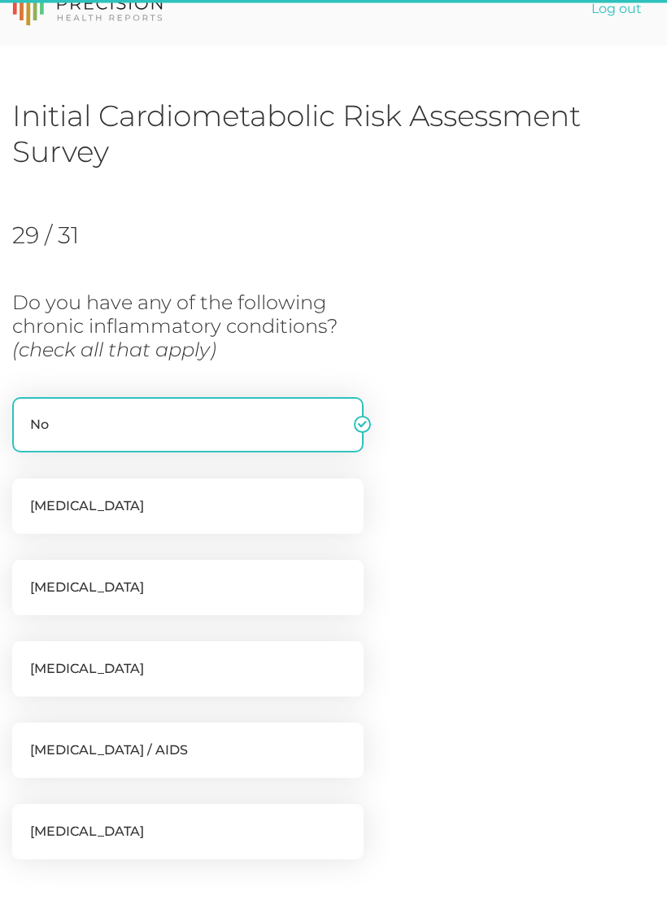
scroll to position [222, 0]
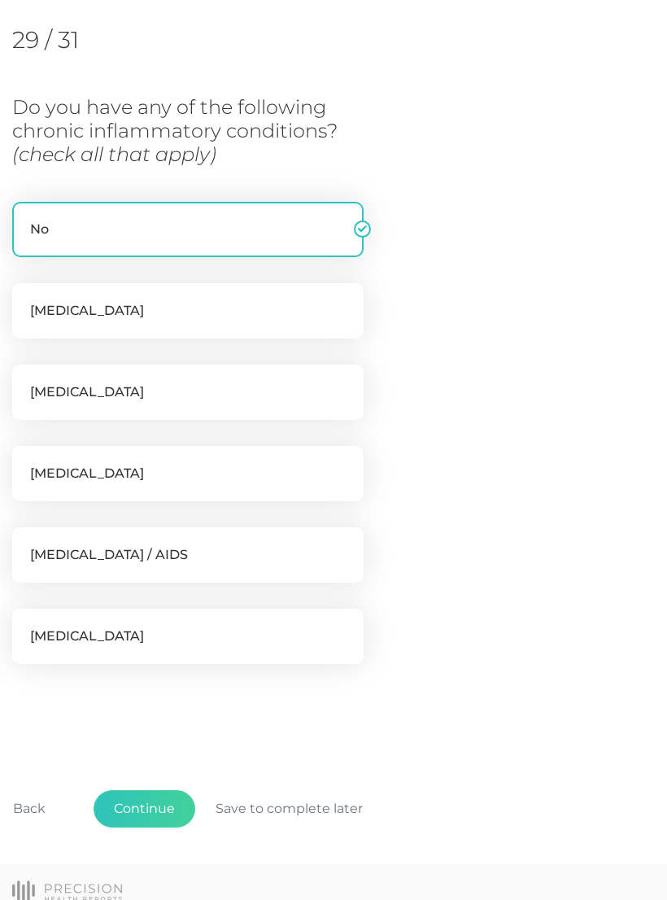
click at [159, 606] on button "Continue" at bounding box center [145, 808] width 102 height 37
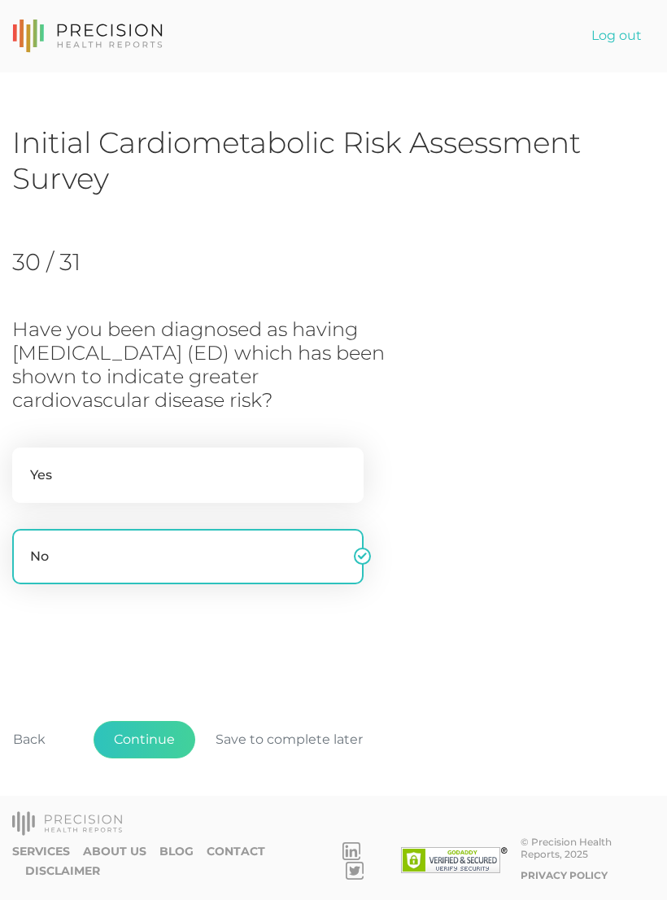
click at [159, 606] on button "Continue" at bounding box center [145, 739] width 102 height 37
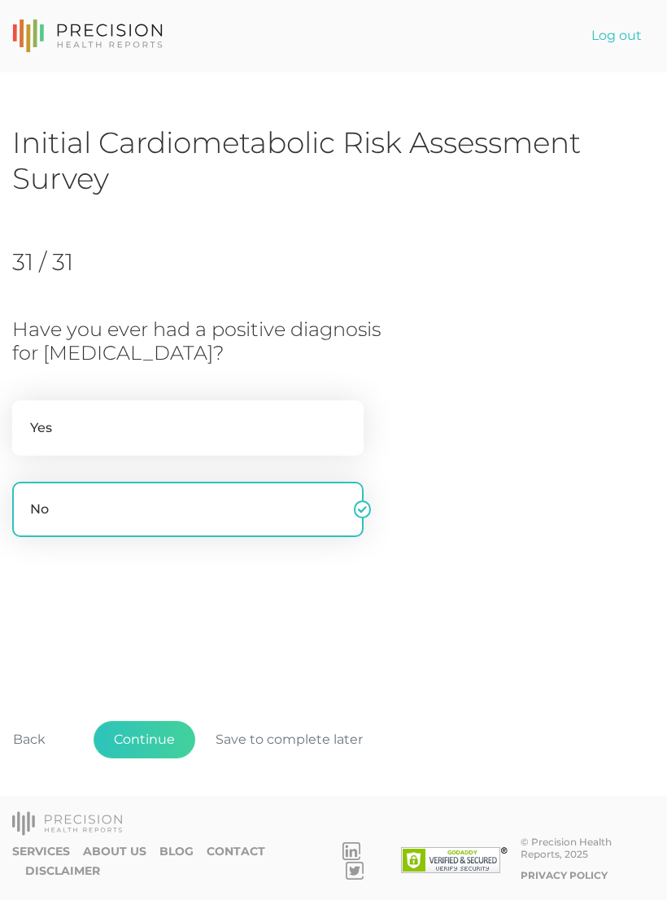
click at [290, 410] on label "Yes" at bounding box center [187, 427] width 351 height 55
click at [25, 410] on input "Yes" at bounding box center [18, 408] width 13 height 16
radio input "true"
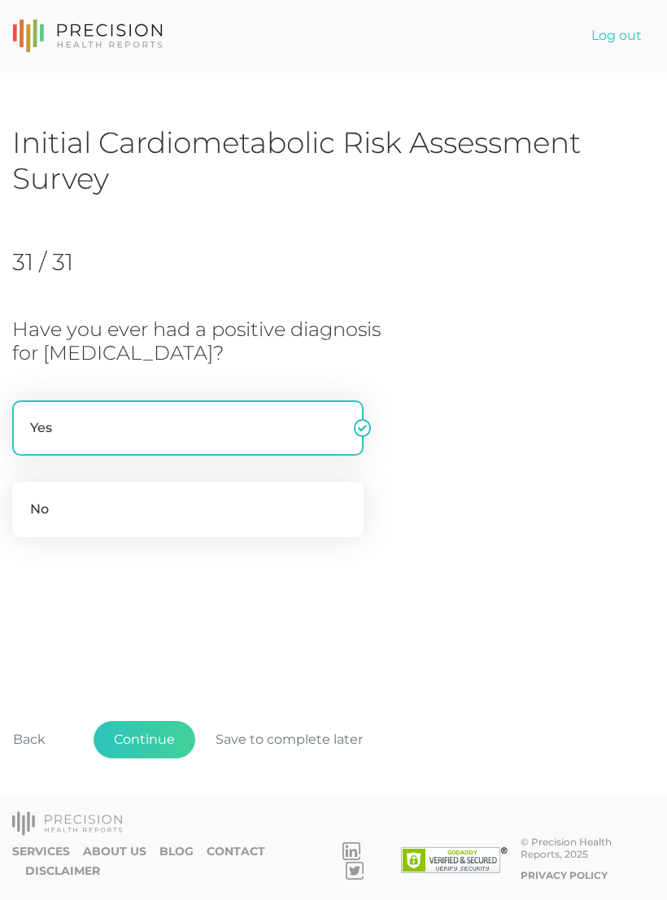
click at [163, 606] on button "Continue" at bounding box center [145, 739] width 102 height 37
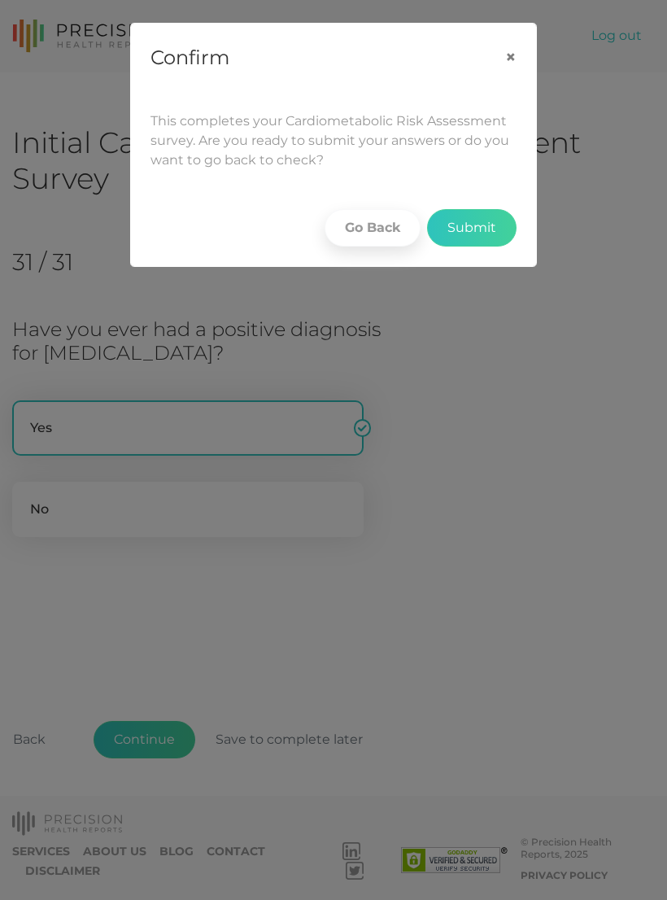
click at [490, 224] on button "Submit" at bounding box center [471, 227] width 89 height 37
